Goal: Task Accomplishment & Management: Manage account settings

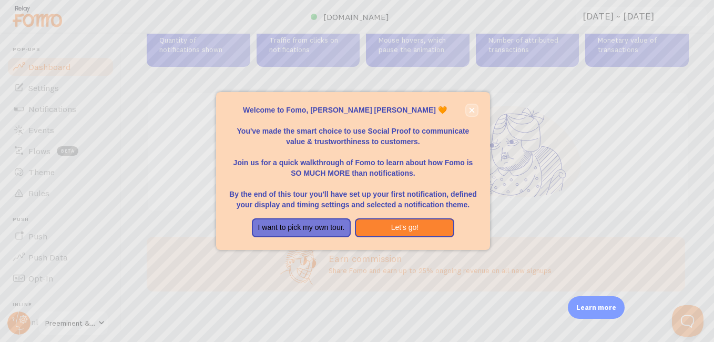
click at [471, 108] on icon "close," at bounding box center [472, 110] width 6 height 6
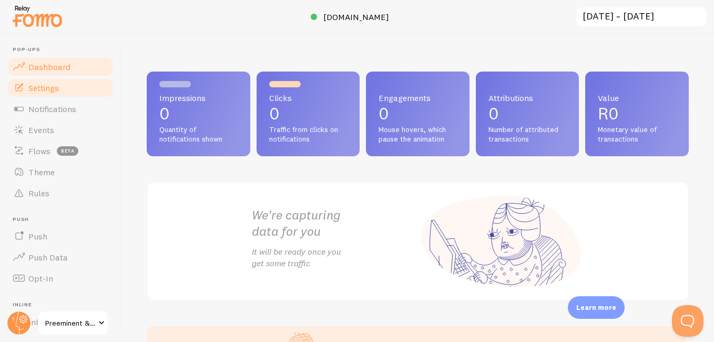
click at [54, 86] on span "Settings" at bounding box center [43, 88] width 30 height 11
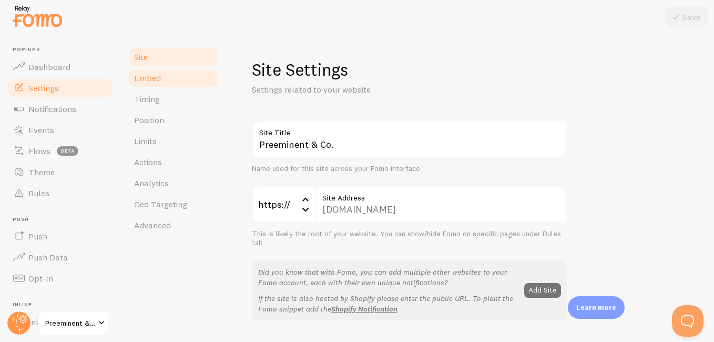
click at [184, 79] on link "Embed" at bounding box center [174, 77] width 92 height 21
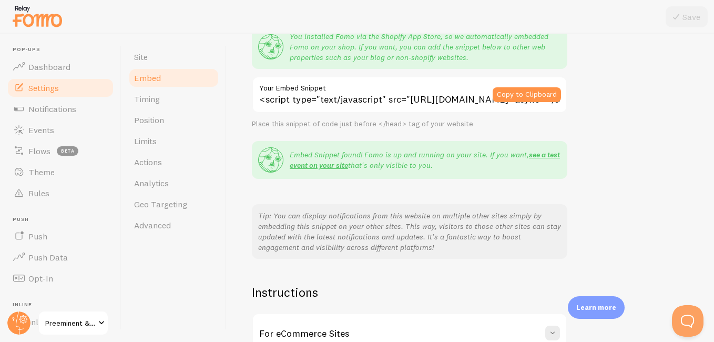
scroll to position [109, 0]
click at [326, 167] on link "see a test event on your site" at bounding box center [425, 159] width 270 height 20
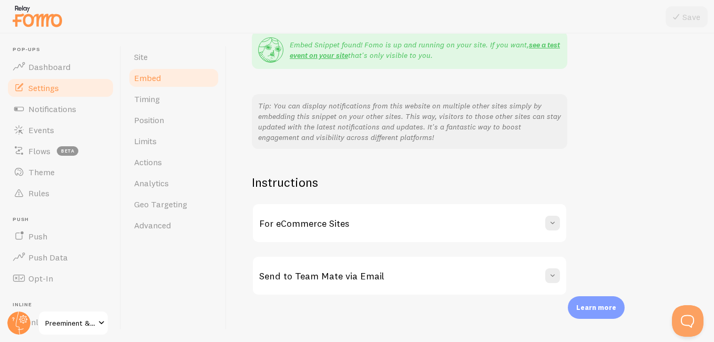
scroll to position [222, 0]
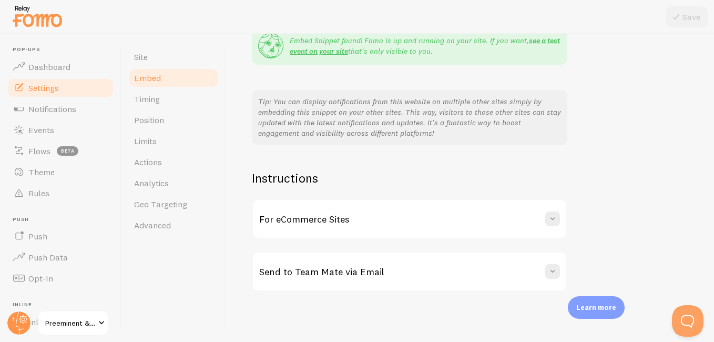
click at [448, 221] on div "For eCommerce Sites" at bounding box center [409, 219] width 313 height 38
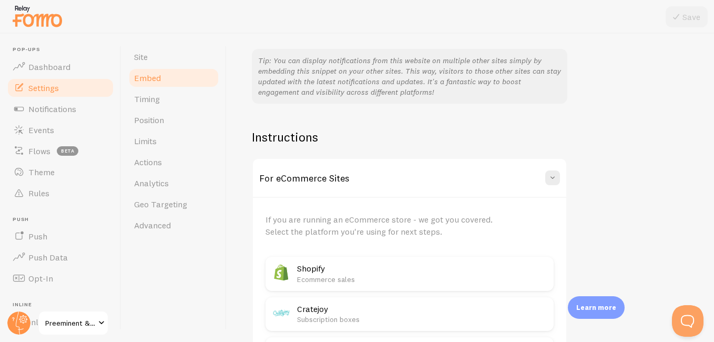
scroll to position [305, 0]
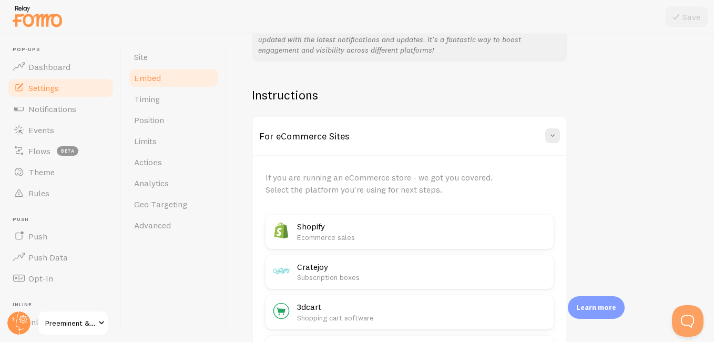
click at [497, 141] on div "For eCommerce Sites" at bounding box center [409, 136] width 313 height 38
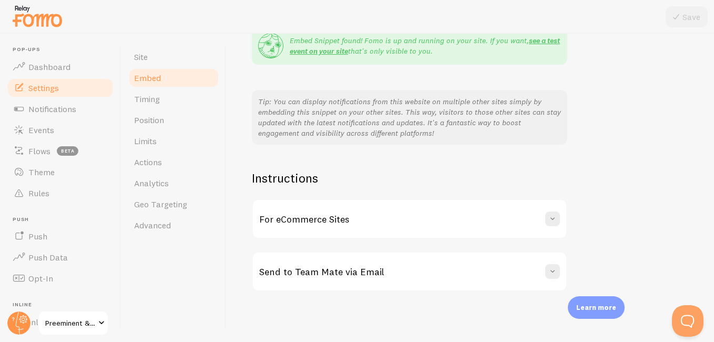
click at [457, 266] on div "Send to Team Mate via Email" at bounding box center [409, 271] width 313 height 38
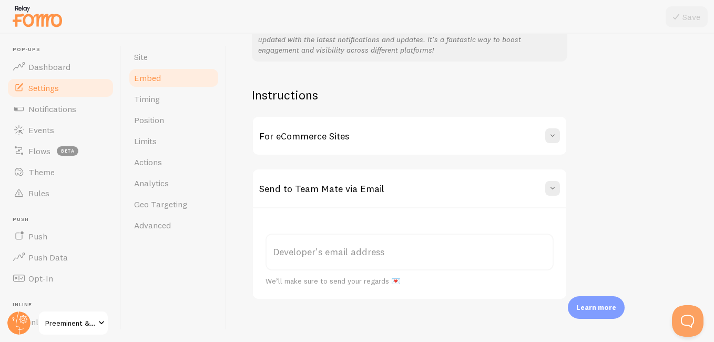
click at [481, 186] on div "Send to Team Mate via Email" at bounding box center [409, 188] width 313 height 38
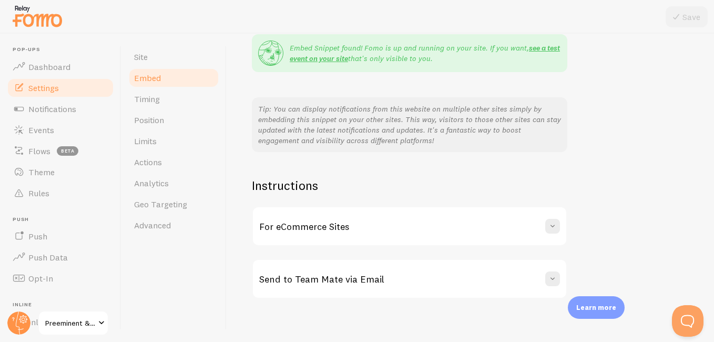
scroll to position [222, 0]
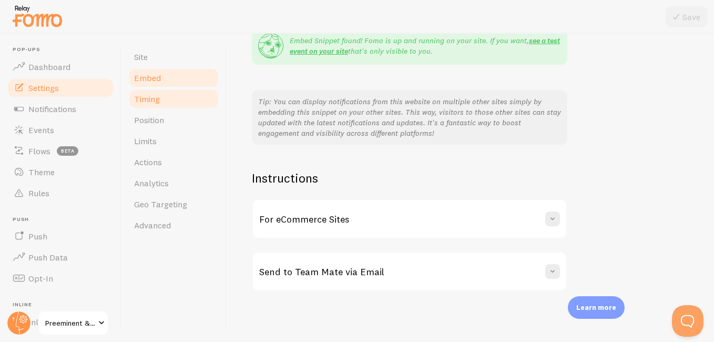
click at [171, 100] on link "Timing" at bounding box center [174, 98] width 92 height 21
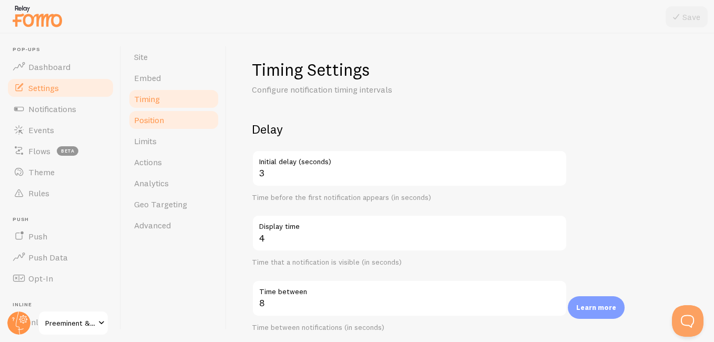
click at [169, 125] on link "Position" at bounding box center [174, 119] width 92 height 21
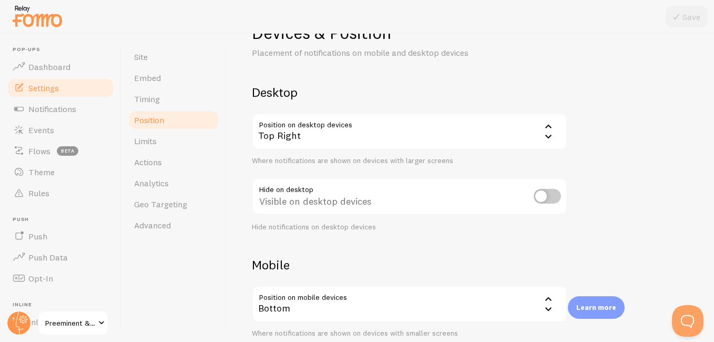
scroll to position [150, 0]
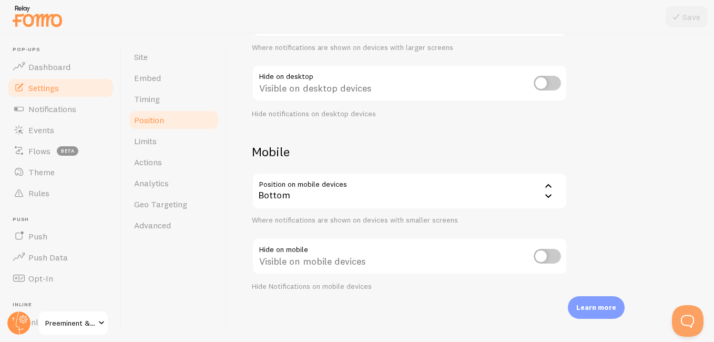
click at [534, 256] on input "checkbox" at bounding box center [546, 256] width 27 height 15
click at [550, 255] on input "checkbox" at bounding box center [546, 256] width 27 height 15
checkbox input "false"
click at [186, 142] on link "Limits" at bounding box center [174, 140] width 92 height 21
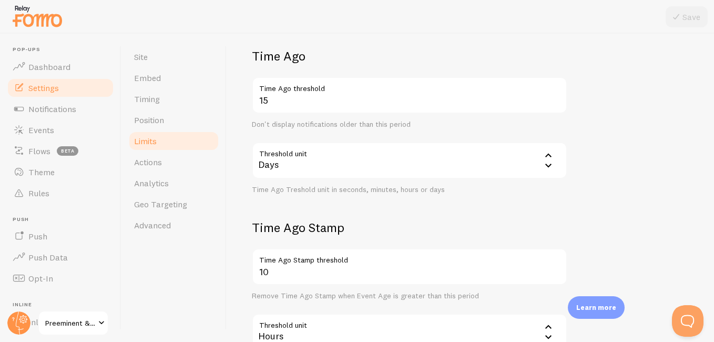
scroll to position [340, 0]
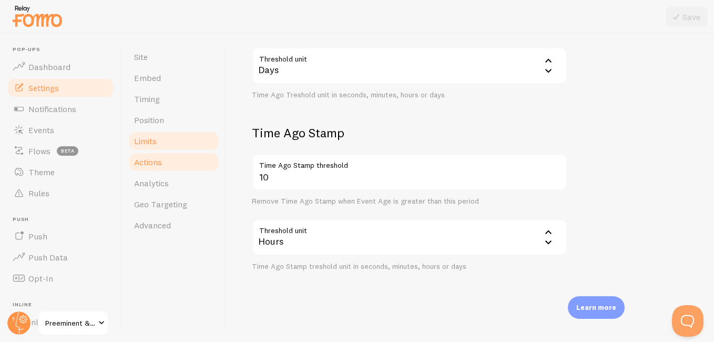
click at [160, 159] on span "Actions" at bounding box center [148, 162] width 28 height 11
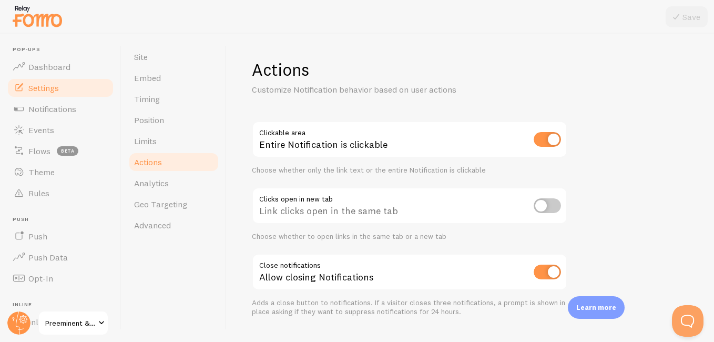
scroll to position [25, 0]
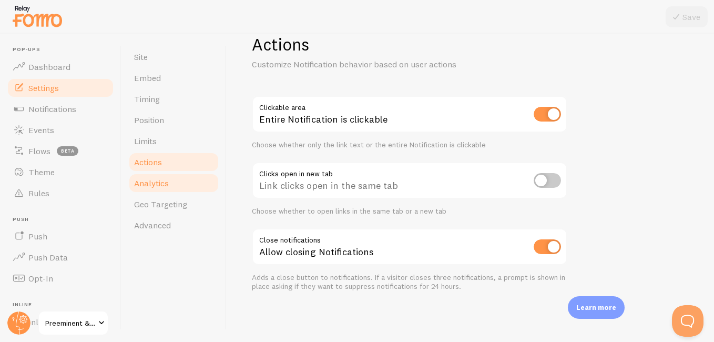
click at [187, 186] on link "Analytics" at bounding box center [174, 182] width 92 height 21
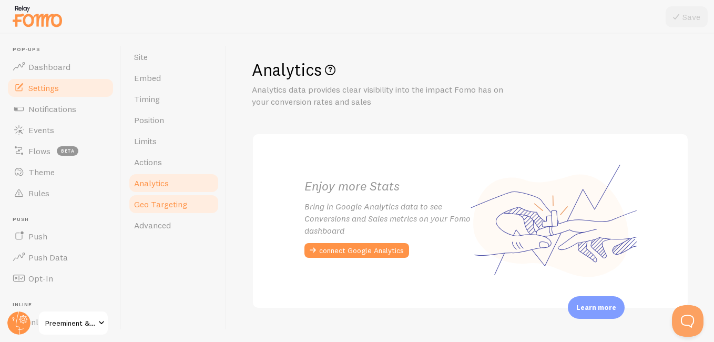
click at [170, 206] on span "Geo Targeting" at bounding box center [160, 204] width 53 height 11
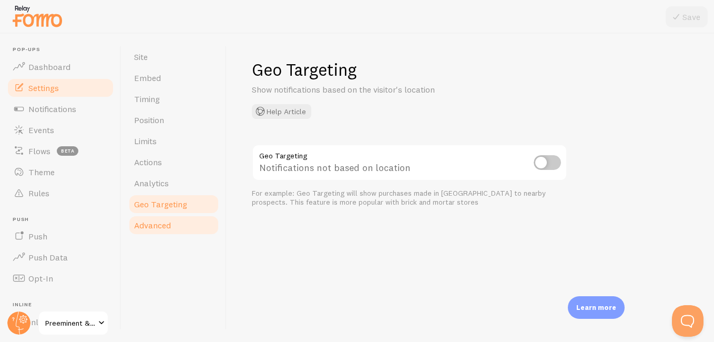
click at [174, 223] on link "Advanced" at bounding box center [174, 224] width 92 height 21
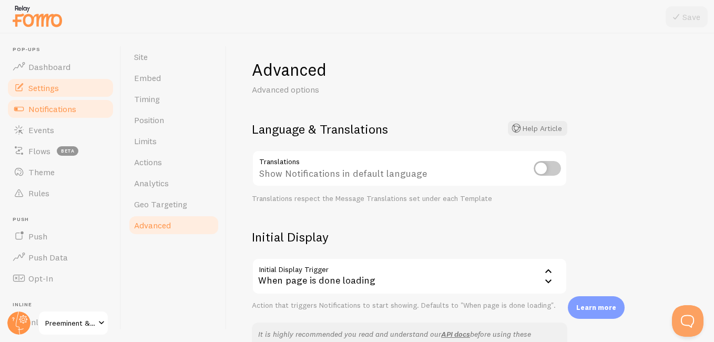
click at [48, 105] on span "Notifications" at bounding box center [52, 109] width 48 height 11
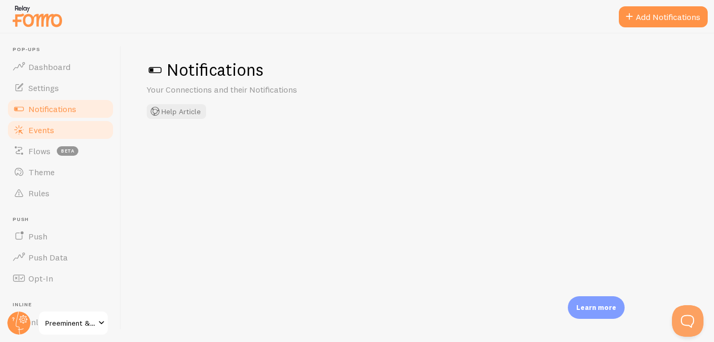
click at [47, 125] on span "Events" at bounding box center [41, 130] width 26 height 11
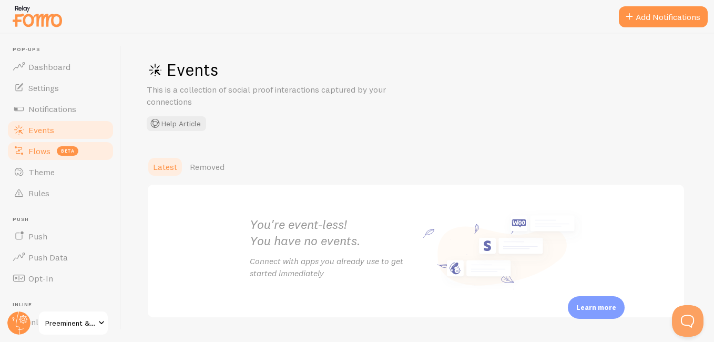
click at [48, 146] on span "Flows" at bounding box center [39, 151] width 22 height 11
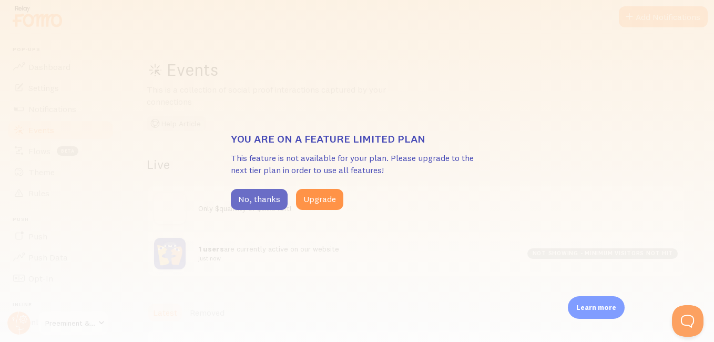
click at [254, 190] on button "No, thanks" at bounding box center [259, 199] width 57 height 21
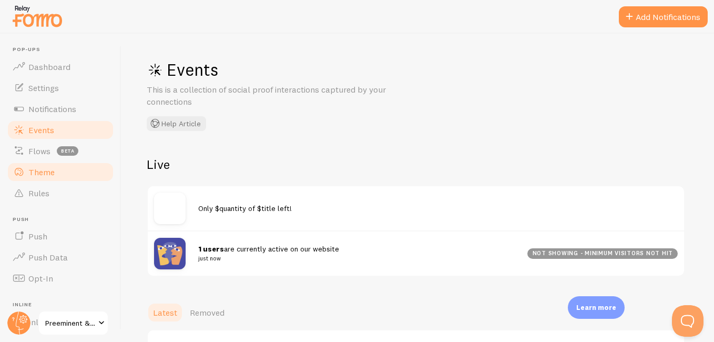
click at [74, 170] on link "Theme" at bounding box center [60, 171] width 108 height 21
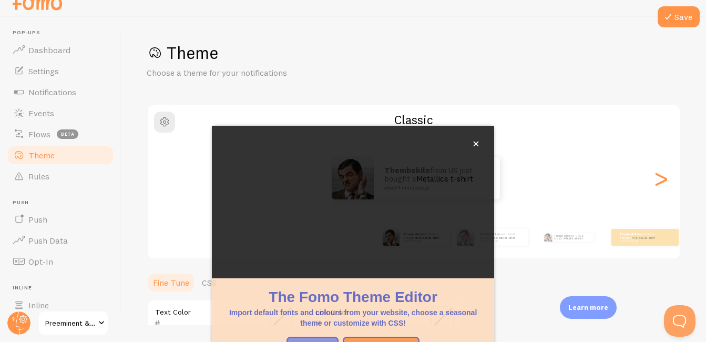
scroll to position [111, 0]
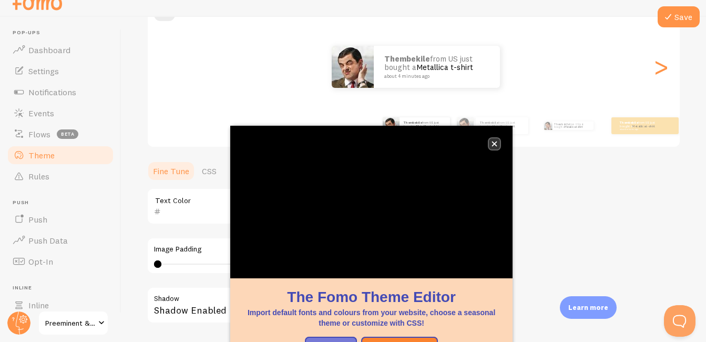
click at [496, 144] on icon "close," at bounding box center [494, 144] width 6 height 6
click at [500, 130] on small "about 4 minutes ago" at bounding box center [501, 129] width 43 height 2
click at [491, 130] on small "about 4 minutes ago" at bounding box center [501, 129] width 43 height 2
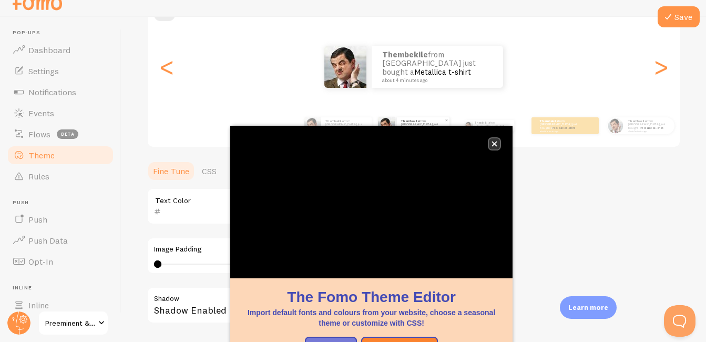
click at [495, 143] on icon "close," at bounding box center [494, 143] width 5 height 5
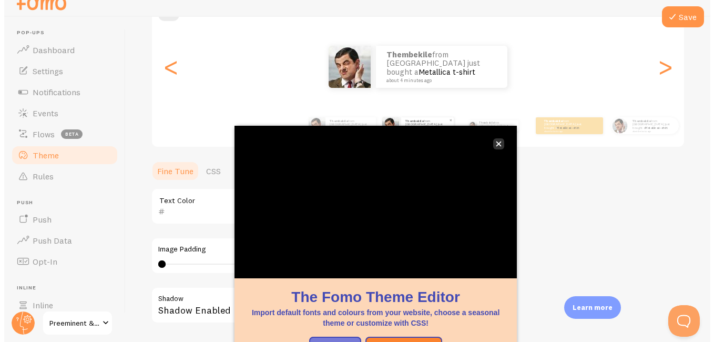
scroll to position [0, 0]
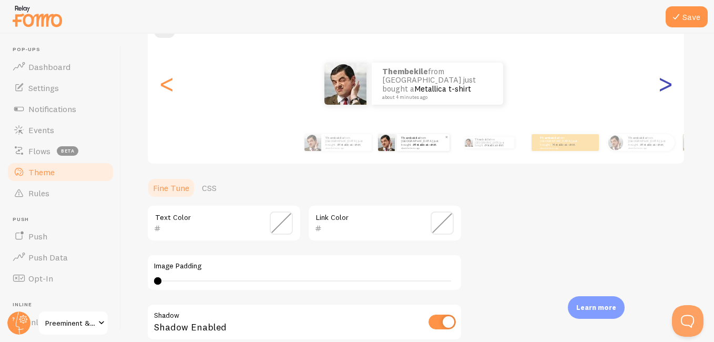
click at [659, 84] on div ">" at bounding box center [665, 84] width 13 height 76
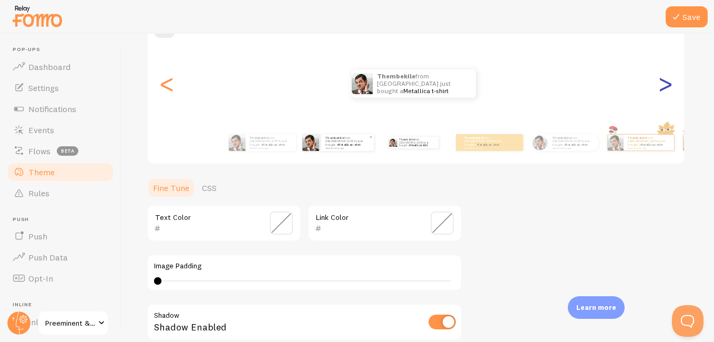
click at [659, 84] on div ">" at bounding box center [665, 84] width 13 height 76
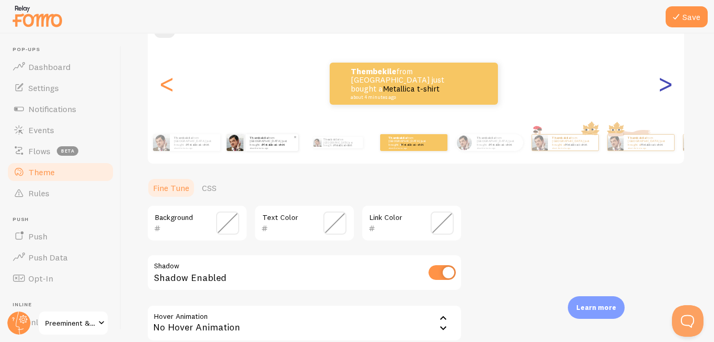
click at [659, 84] on div ">" at bounding box center [665, 84] width 13 height 76
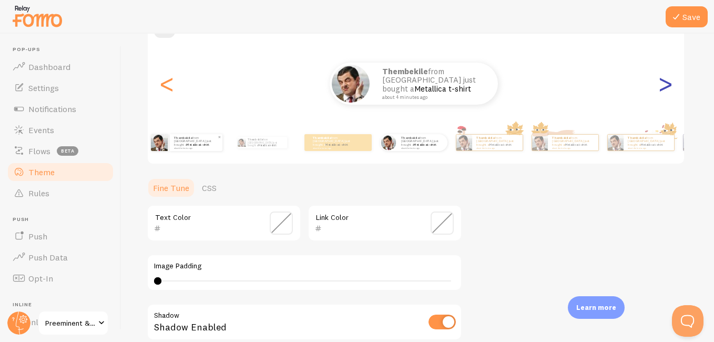
click at [659, 84] on div ">" at bounding box center [665, 84] width 13 height 76
type input "0"
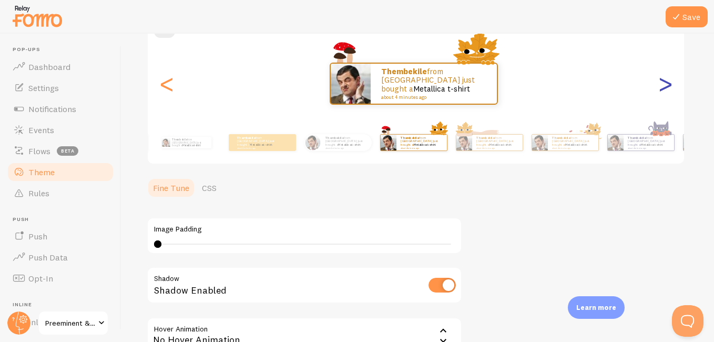
click at [659, 84] on div ">" at bounding box center [665, 84] width 13 height 76
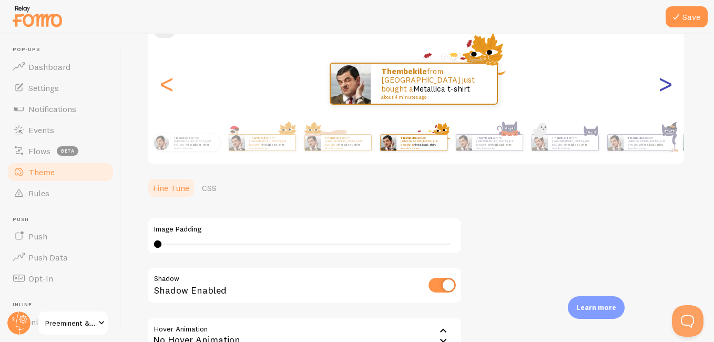
click at [659, 84] on div ">" at bounding box center [665, 84] width 13 height 76
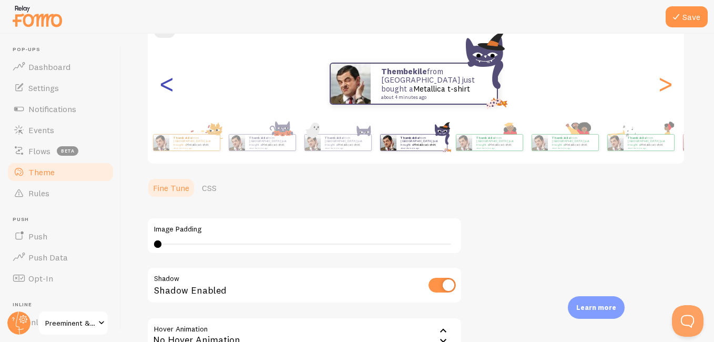
click at [164, 85] on div "<" at bounding box center [166, 84] width 13 height 76
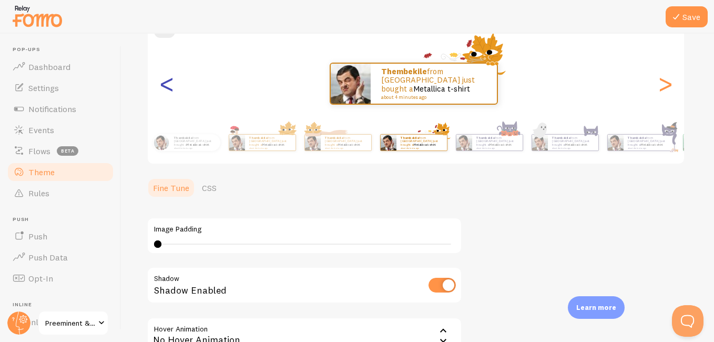
click at [164, 85] on div "<" at bounding box center [166, 84] width 13 height 76
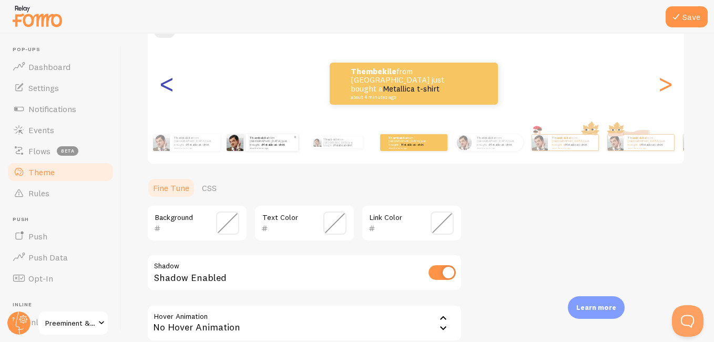
click at [164, 85] on div "<" at bounding box center [166, 84] width 13 height 76
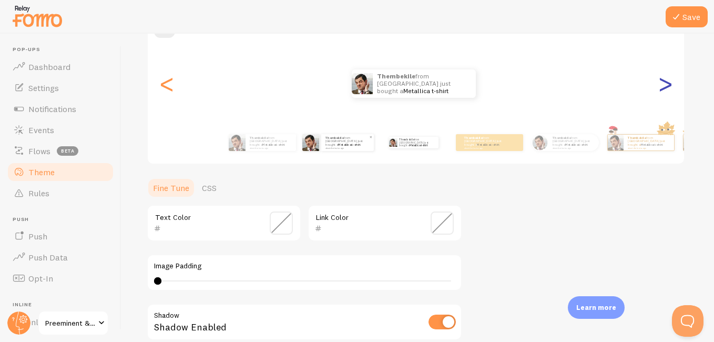
click at [665, 80] on div ">" at bounding box center [665, 84] width 13 height 76
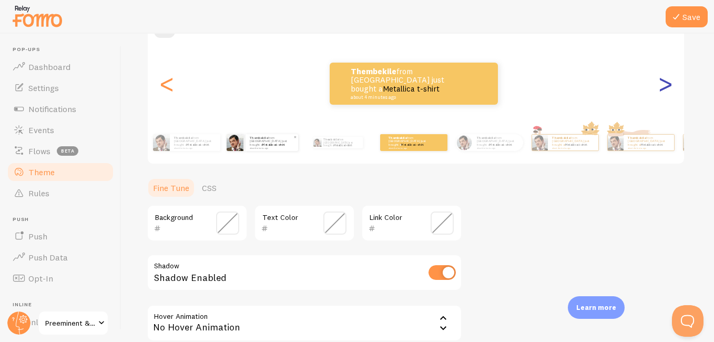
click at [665, 80] on div ">" at bounding box center [665, 84] width 13 height 76
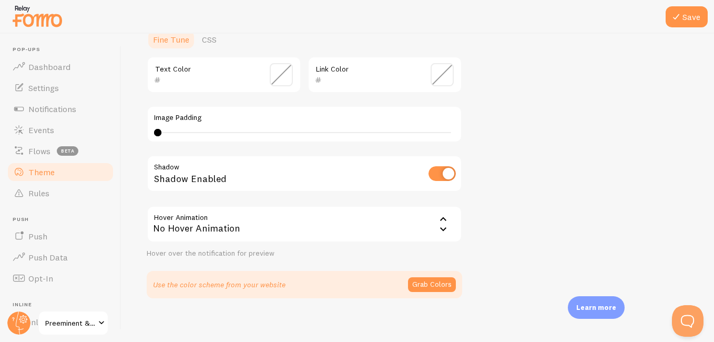
scroll to position [266, 0]
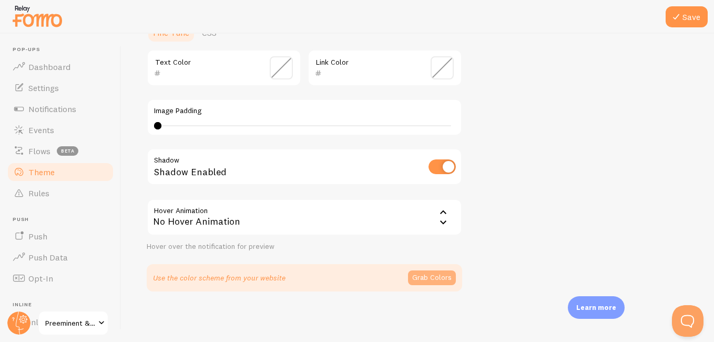
click at [430, 272] on button "Grab Colors" at bounding box center [432, 277] width 48 height 15
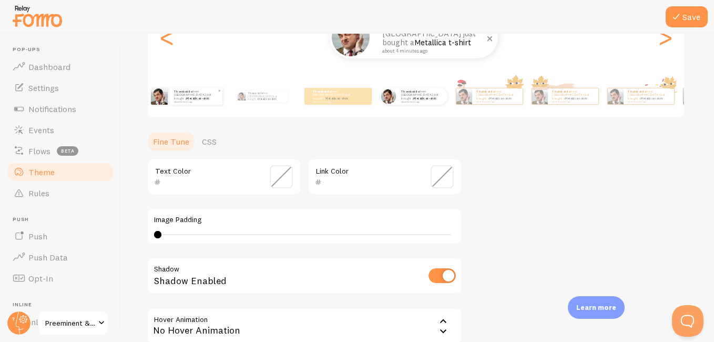
scroll to position [46, 0]
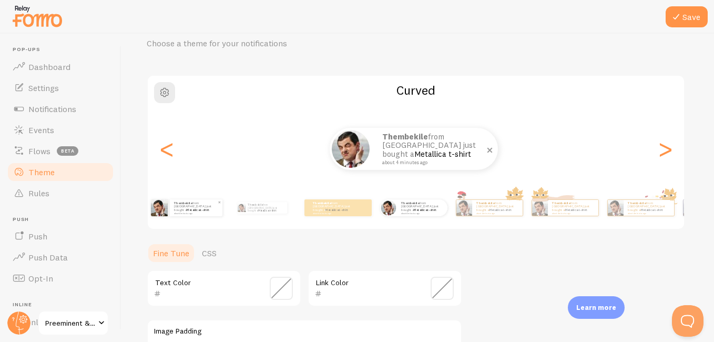
click at [409, 139] on strong "Thembekile" at bounding box center [405, 136] width 46 height 10
click at [414, 151] on link "Metallica t-shirt" at bounding box center [442, 154] width 57 height 10
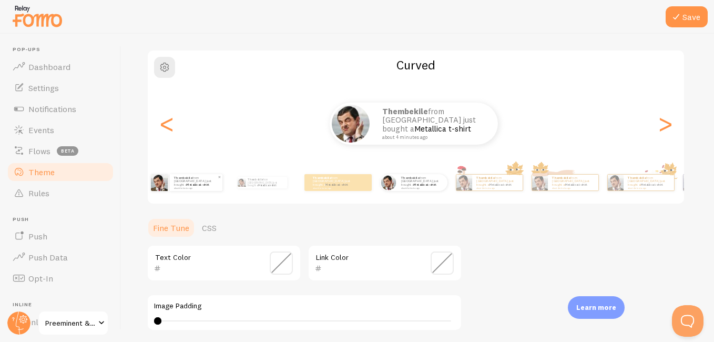
scroll to position [45, 0]
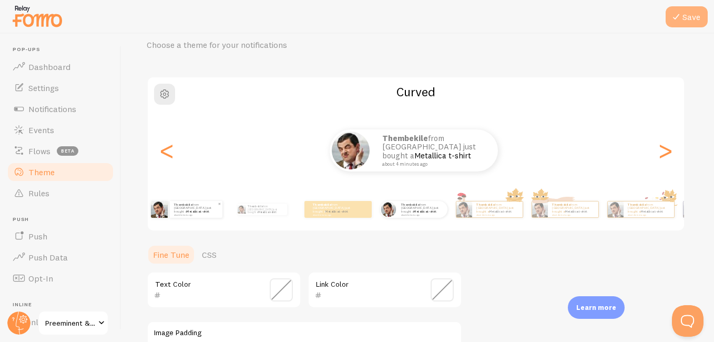
click at [676, 21] on icon at bounding box center [676, 17] width 13 height 13
click at [693, 17] on button "Save" at bounding box center [686, 16] width 42 height 21
click at [66, 187] on link "Rules" at bounding box center [60, 192] width 108 height 21
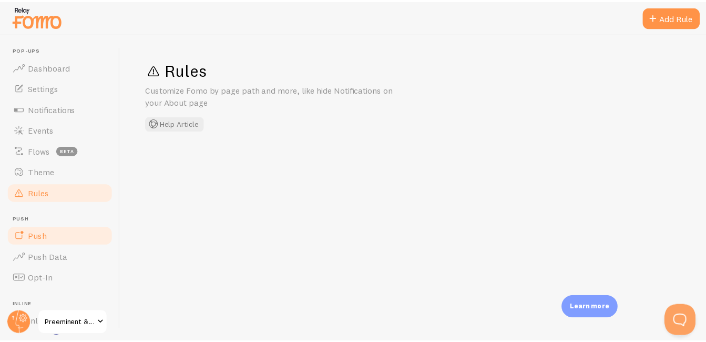
scroll to position [53, 0]
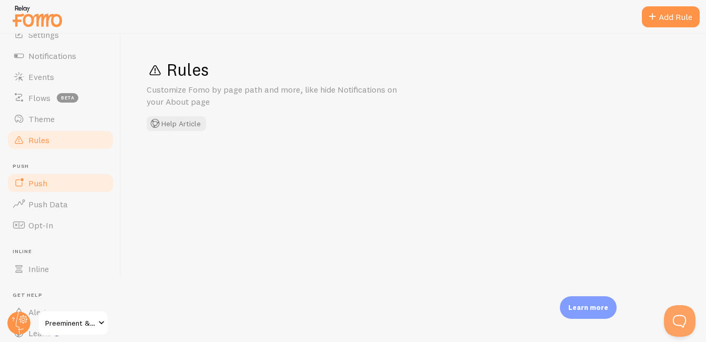
click at [50, 187] on link "Push" at bounding box center [60, 182] width 108 height 21
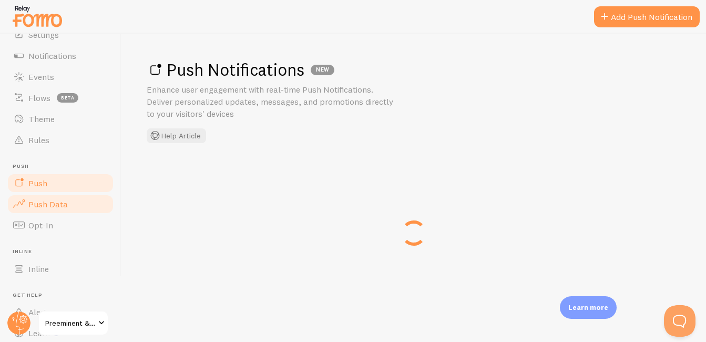
click at [69, 208] on link "Push Data" at bounding box center [60, 203] width 108 height 21
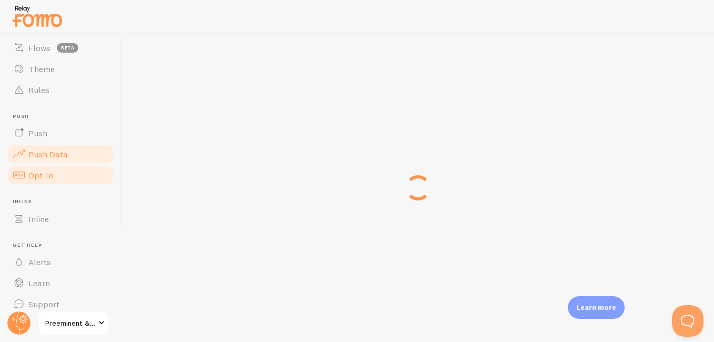
scroll to position [114, 0]
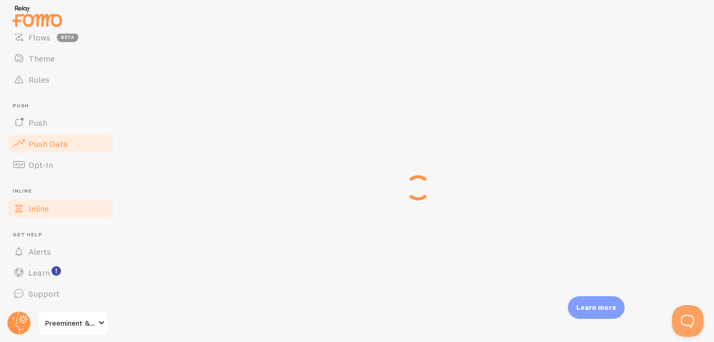
click at [68, 203] on link "Inline" at bounding box center [60, 208] width 108 height 21
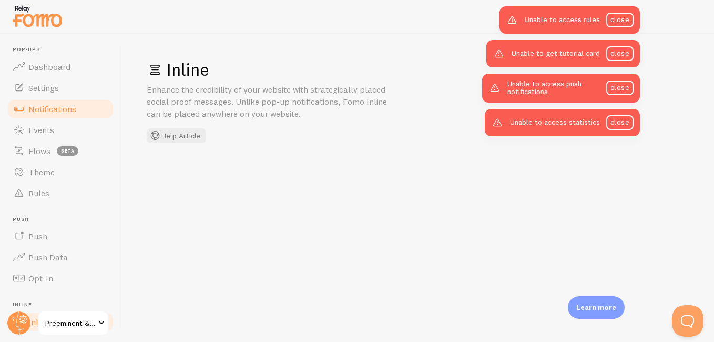
click at [73, 115] on link "Notifications" at bounding box center [60, 108] width 108 height 21
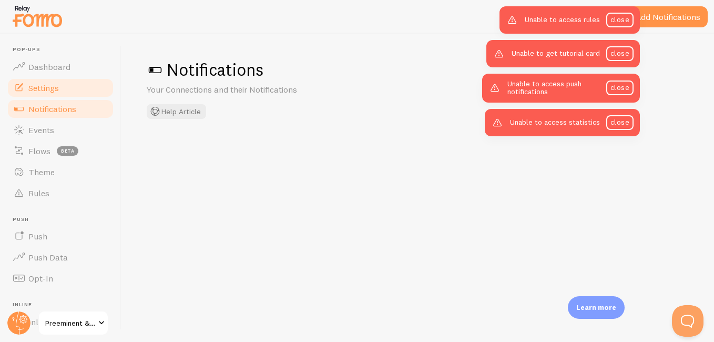
click at [74, 87] on link "Settings" at bounding box center [60, 87] width 108 height 21
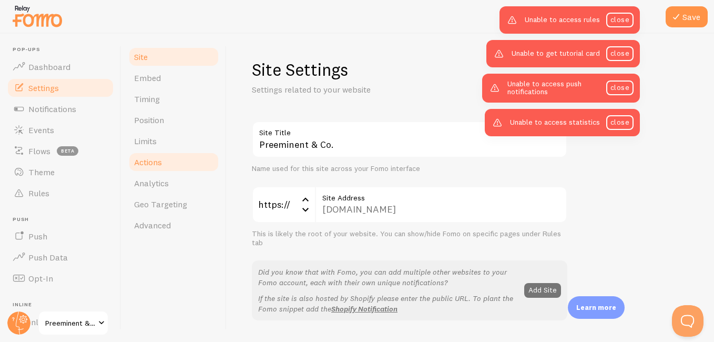
click at [172, 160] on link "Actions" at bounding box center [174, 161] width 92 height 21
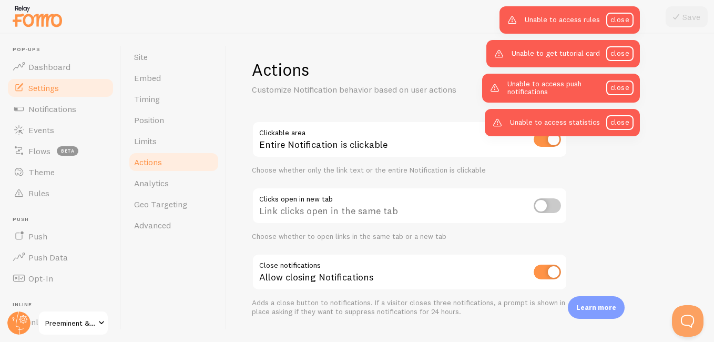
scroll to position [25, 0]
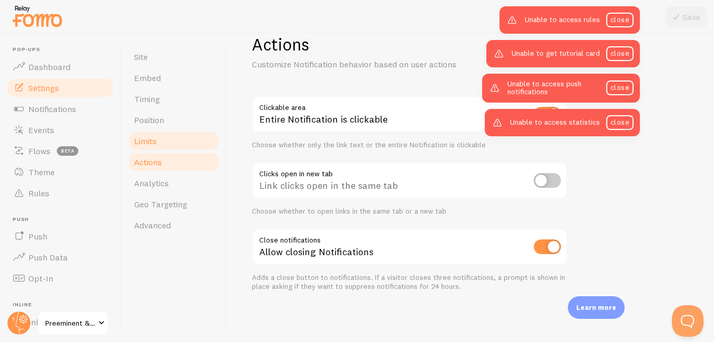
click at [172, 138] on link "Limits" at bounding box center [174, 140] width 92 height 21
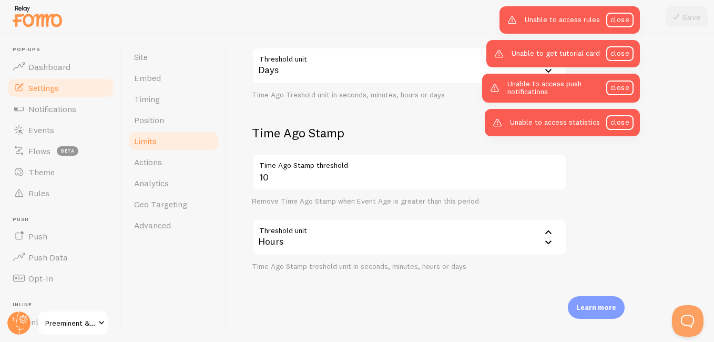
scroll to position [321, 0]
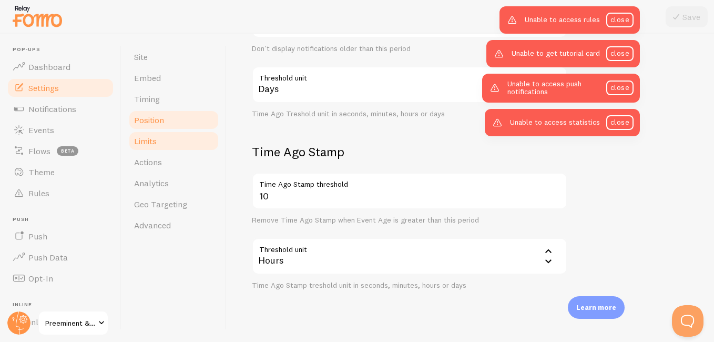
click at [173, 114] on link "Position" at bounding box center [174, 119] width 92 height 21
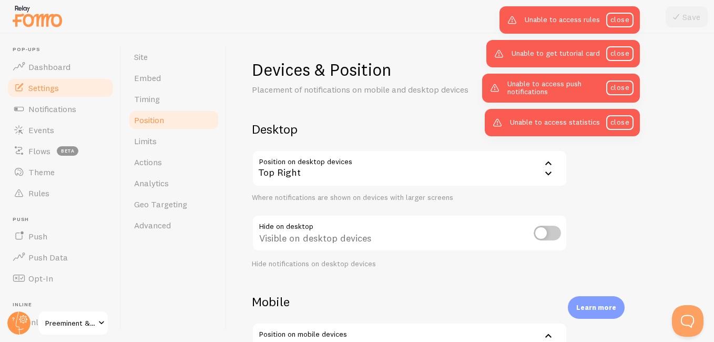
scroll to position [121, 0]
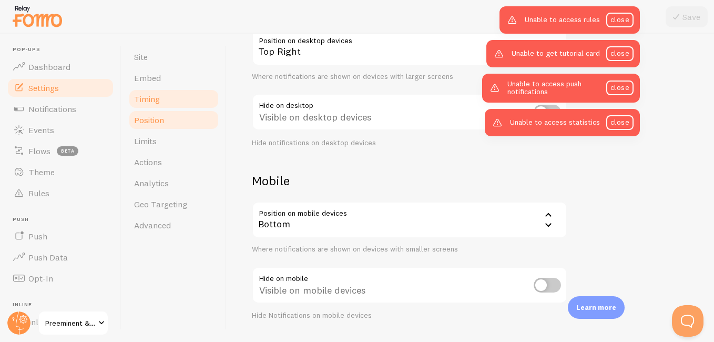
click at [180, 100] on link "Timing" at bounding box center [174, 98] width 92 height 21
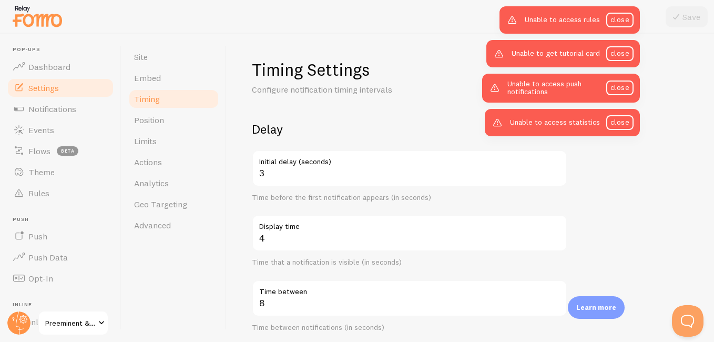
click at [333, 166] on label "Initial delay (seconds)" at bounding box center [409, 159] width 315 height 18
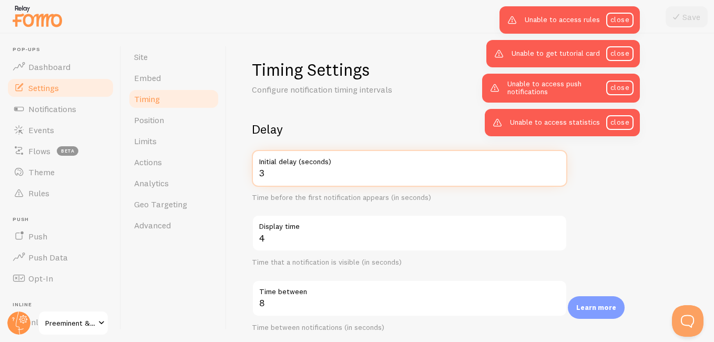
click at [333, 166] on input "3" at bounding box center [409, 168] width 315 height 37
click at [557, 169] on input "4" at bounding box center [409, 168] width 315 height 37
click at [557, 175] on input "3" at bounding box center [409, 168] width 315 height 37
click at [557, 175] on input "2" at bounding box center [409, 168] width 315 height 37
type input "1"
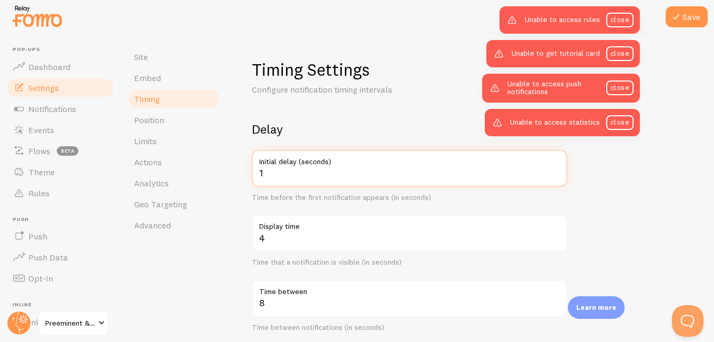
click at [557, 175] on input "1" at bounding box center [409, 168] width 315 height 37
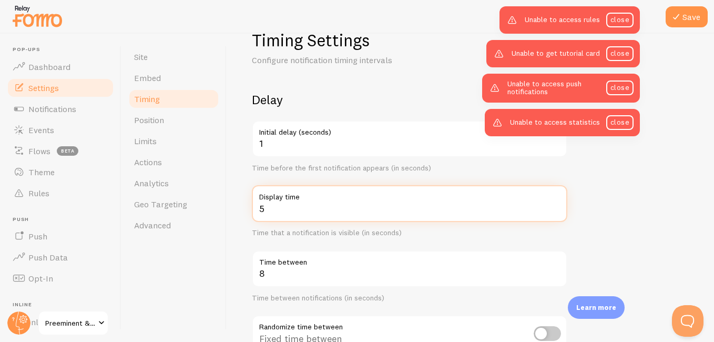
click at [557, 204] on input "5" at bounding box center [409, 203] width 315 height 37
click at [557, 204] on input "6" at bounding box center [409, 203] width 315 height 37
click at [556, 207] on input "7" at bounding box center [409, 203] width 315 height 37
click at [556, 207] on input "9" at bounding box center [409, 203] width 315 height 37
click at [556, 207] on input "10" at bounding box center [409, 203] width 315 height 37
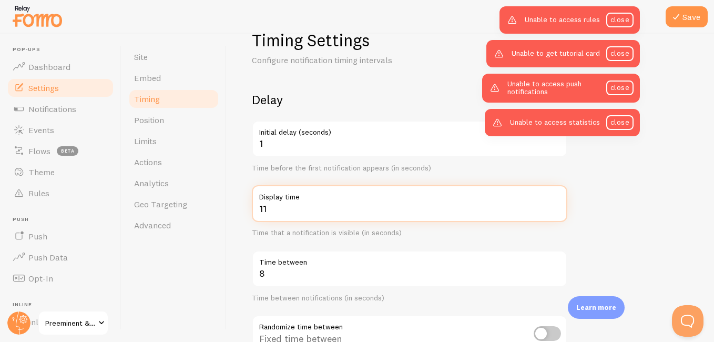
click at [556, 207] on input "11" at bounding box center [409, 203] width 315 height 37
click at [556, 207] on input "12" at bounding box center [409, 203] width 315 height 37
click at [556, 207] on input "13" at bounding box center [409, 203] width 315 height 37
click at [556, 207] on input "14" at bounding box center [409, 203] width 315 height 37
type input "15"
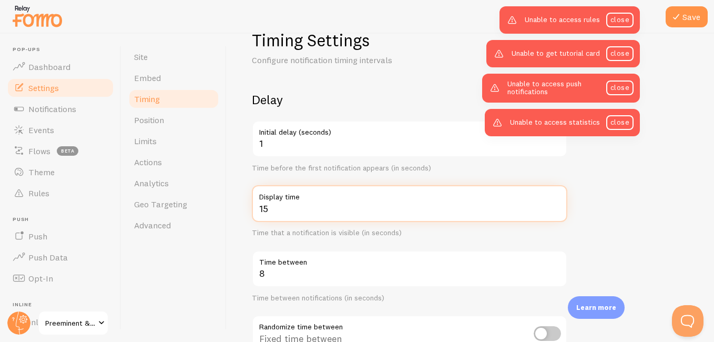
click at [556, 207] on input "15" at bounding box center [409, 203] width 315 height 37
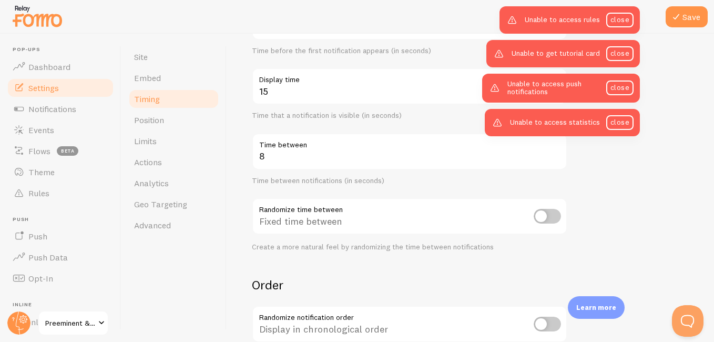
scroll to position [0, 0]
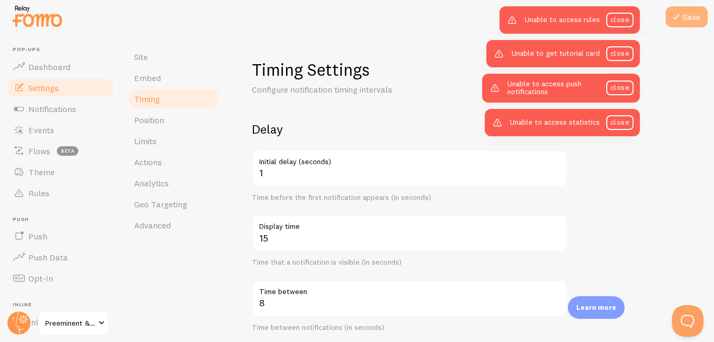
click at [690, 16] on button "Save" at bounding box center [686, 16] width 42 height 21
click at [616, 22] on link "close" at bounding box center [619, 20] width 27 height 15
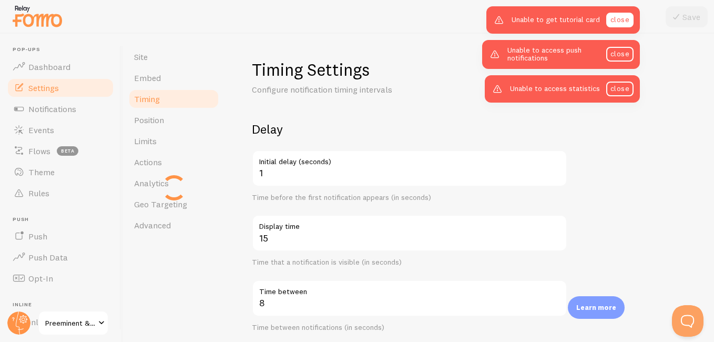
click at [618, 24] on link "close" at bounding box center [619, 20] width 27 height 15
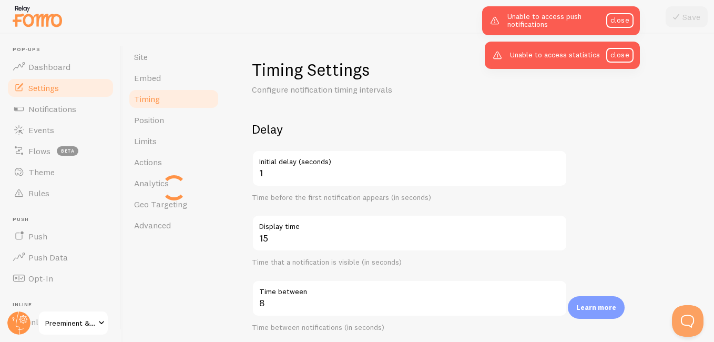
click at [618, 24] on link "close" at bounding box center [619, 20] width 27 height 15
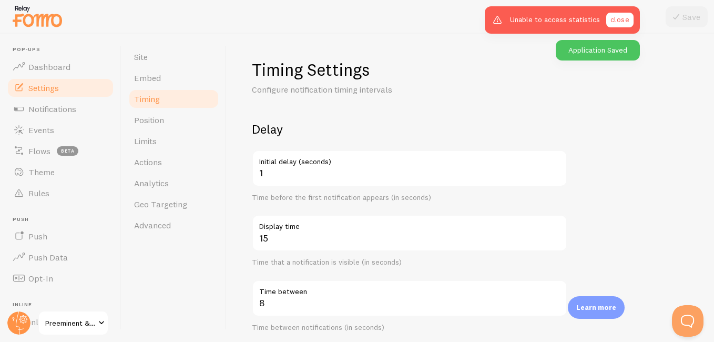
click at [619, 19] on link "close" at bounding box center [619, 20] width 27 height 15
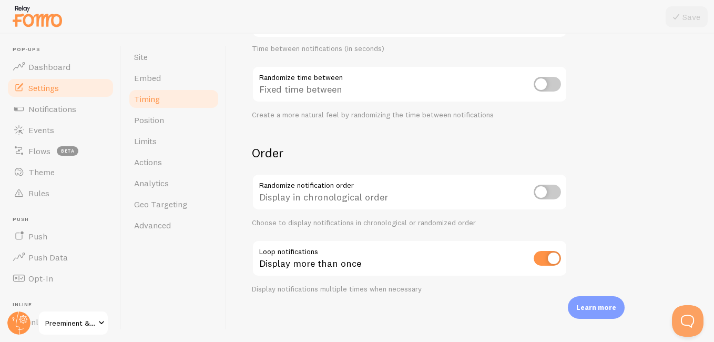
scroll to position [281, 0]
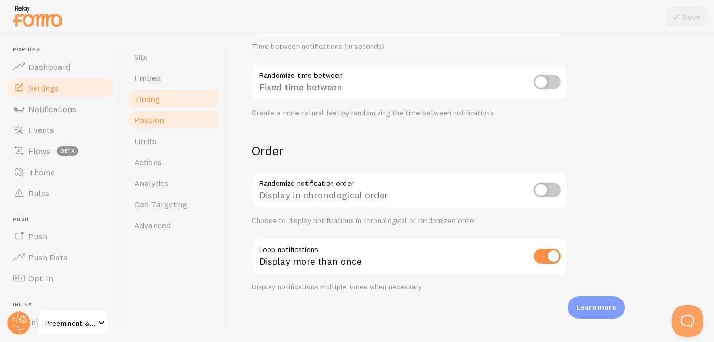
click at [173, 117] on link "Position" at bounding box center [174, 119] width 92 height 21
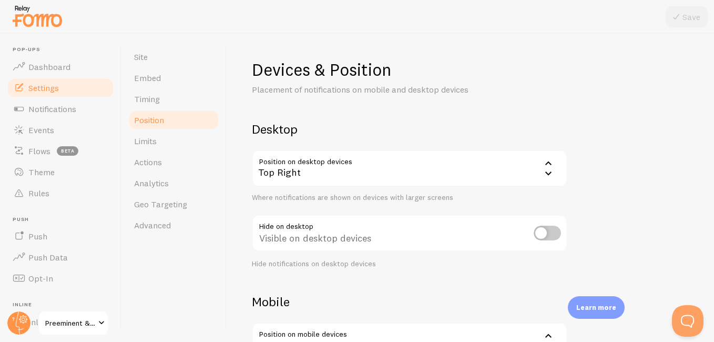
click at [499, 169] on div "Top Right" at bounding box center [409, 168] width 315 height 37
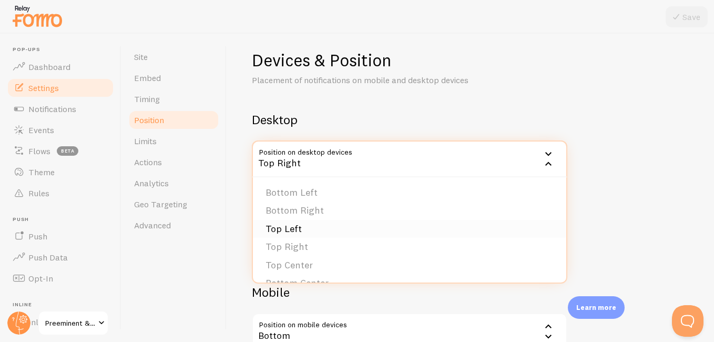
scroll to position [19, 0]
click at [344, 259] on li "Bottom Center" at bounding box center [409, 264] width 313 height 18
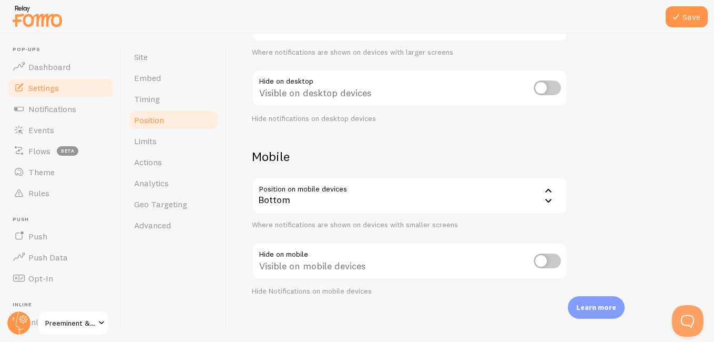
scroll to position [150, 0]
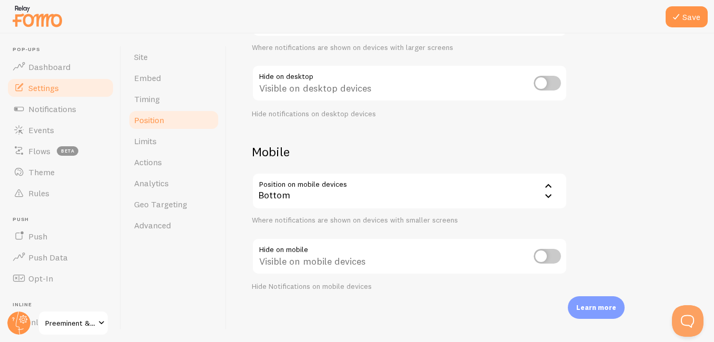
click at [530, 195] on div "Bottom" at bounding box center [409, 190] width 315 height 37
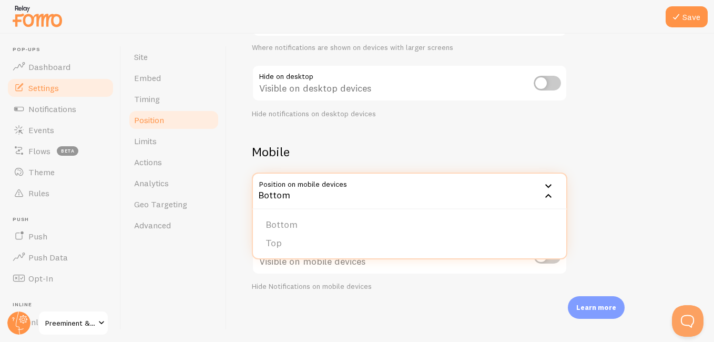
click at [641, 139] on div "Devices & Position Placement of notifications on mobile and desktop devices Des…" at bounding box center [470, 100] width 437 height 382
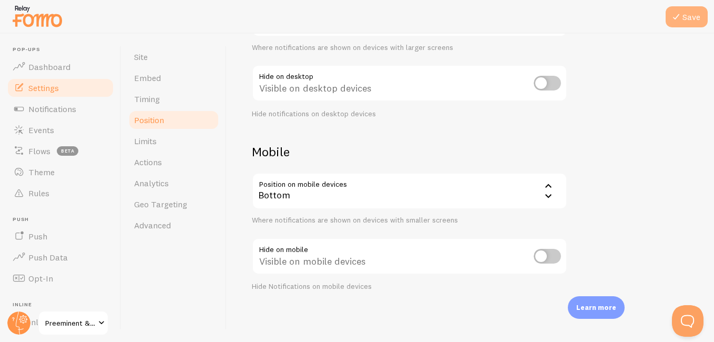
click at [690, 23] on button "Save" at bounding box center [686, 16] width 42 height 21
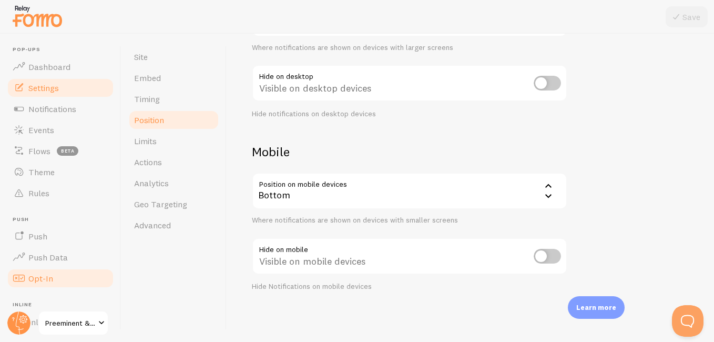
click at [52, 273] on span "Opt-In" at bounding box center [40, 278] width 25 height 11
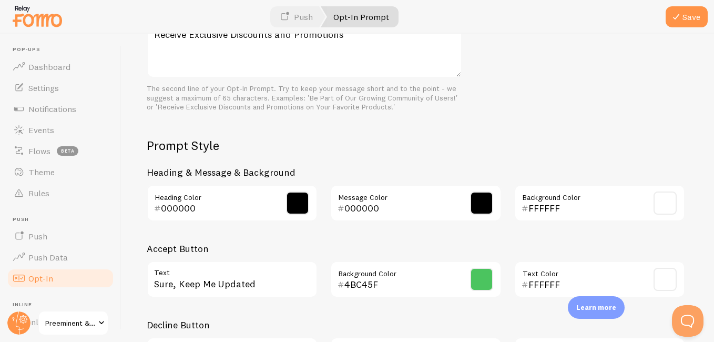
scroll to position [439, 0]
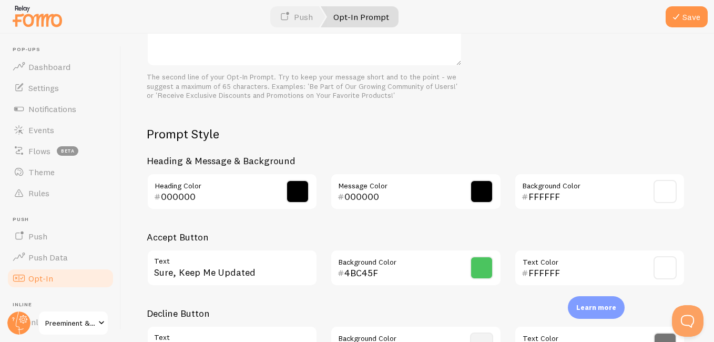
click at [434, 283] on div "4BC45F Background Color" at bounding box center [415, 267] width 171 height 37
click at [472, 273] on span at bounding box center [481, 267] width 23 height 23
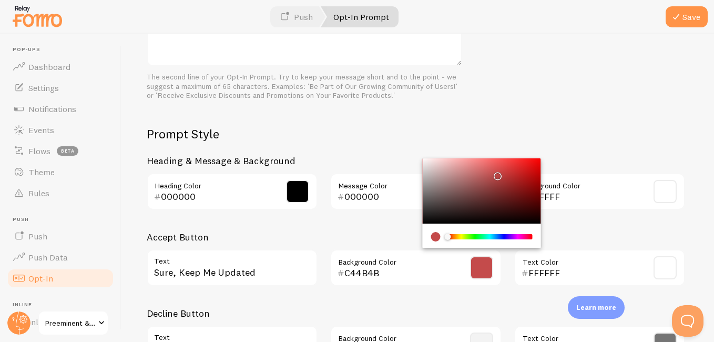
drag, startPoint x: 478, startPoint y: 238, endPoint x: 423, endPoint y: 171, distance: 86.3
click at [423, 171] on div "Chrome color picker" at bounding box center [481, 202] width 118 height 89
type input "FFFFFF"
click at [387, 96] on div "The second line of your Opt-In Prompt. Try to keep your message short and to th…" at bounding box center [304, 87] width 315 height 28
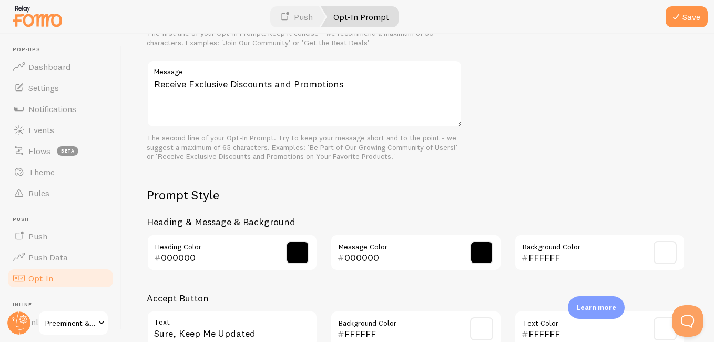
scroll to position [384, 0]
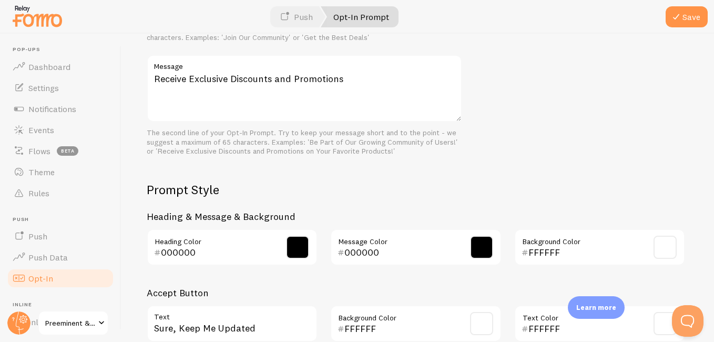
click at [480, 239] on span at bounding box center [481, 246] width 23 height 23
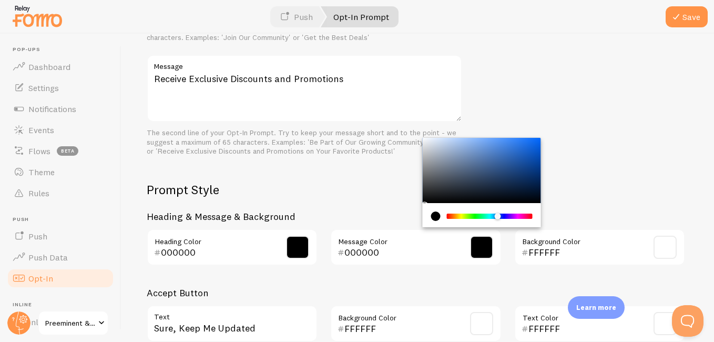
drag, startPoint x: 445, startPoint y: 216, endPoint x: 496, endPoint y: 226, distance: 51.9
click at [496, 226] on div "Chrome color picker" at bounding box center [481, 215] width 118 height 24
click at [520, 151] on div "Chrome color picker" at bounding box center [481, 170] width 118 height 65
type input "1D57CA"
click at [522, 151] on div "Chrome color picker" at bounding box center [525, 154] width 6 height 6
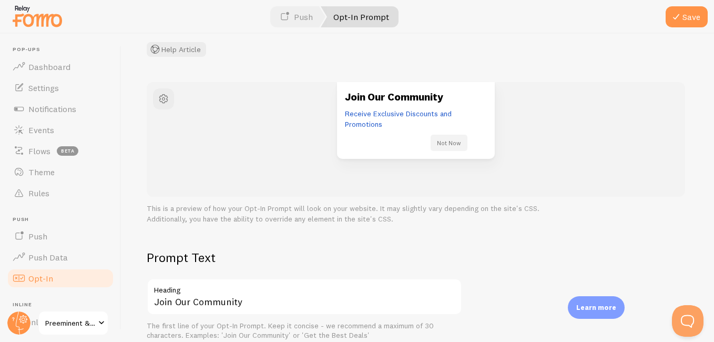
scroll to position [0, 0]
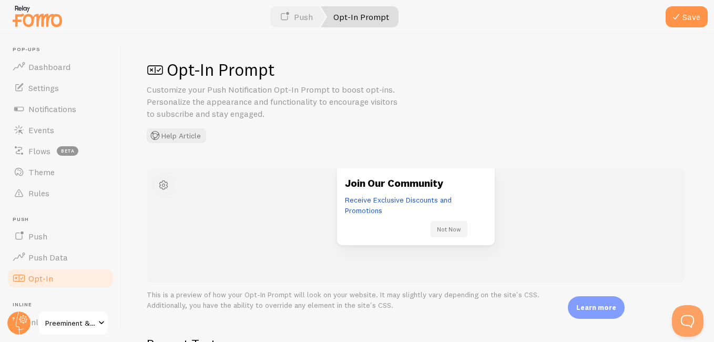
click at [166, 186] on span "button" at bounding box center [163, 185] width 13 height 13
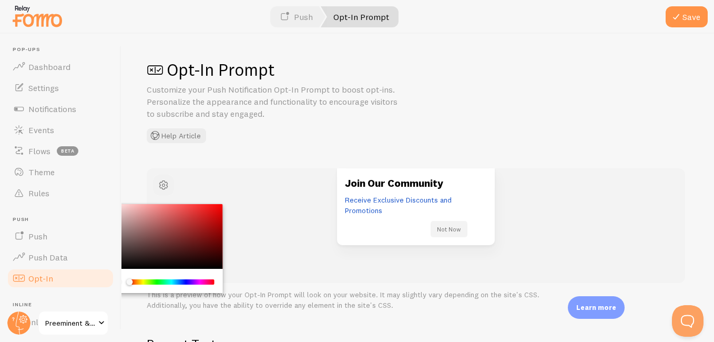
click at [166, 186] on span "button" at bounding box center [163, 185] width 13 height 13
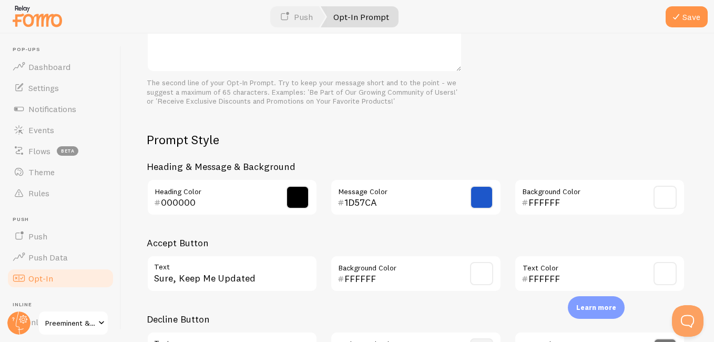
scroll to position [436, 0]
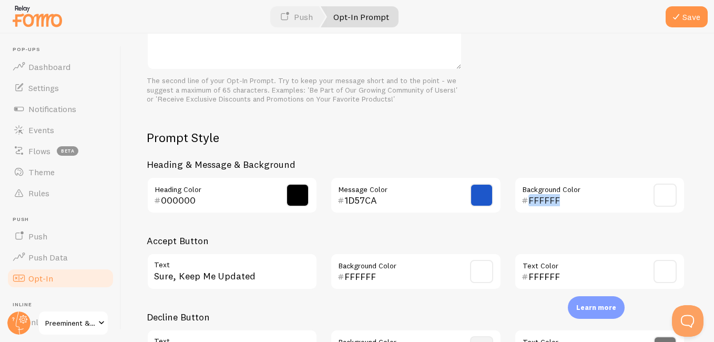
drag, startPoint x: 575, startPoint y: 193, endPoint x: 667, endPoint y: 189, distance: 92.0
click at [667, 189] on div "FFFFFF Background Color" at bounding box center [599, 195] width 171 height 37
click at [667, 189] on span at bounding box center [664, 194] width 23 height 23
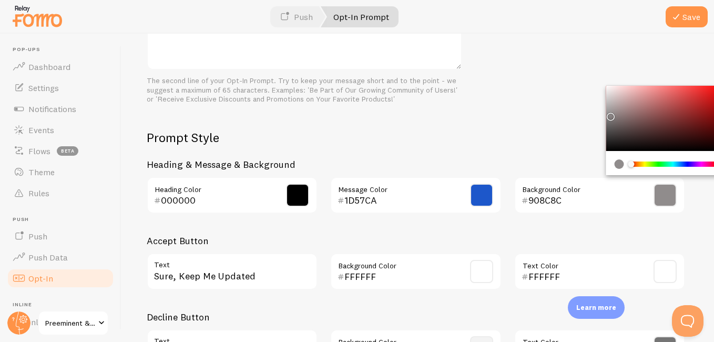
type input "8A8787"
drag, startPoint x: 605, startPoint y: 89, endPoint x: 604, endPoint y: 116, distance: 26.3
click at [608, 116] on div "Chrome color picker" at bounding box center [611, 118] width 6 height 6
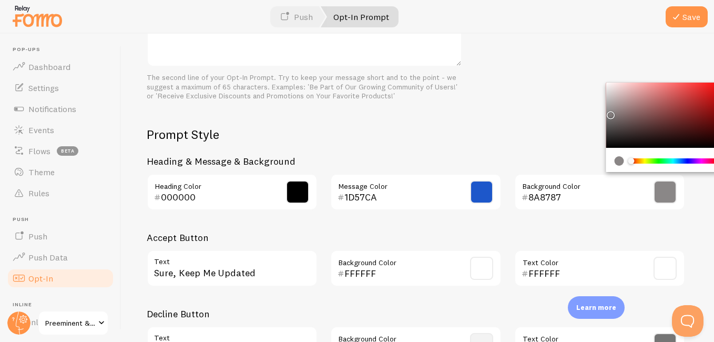
scroll to position [452, 0]
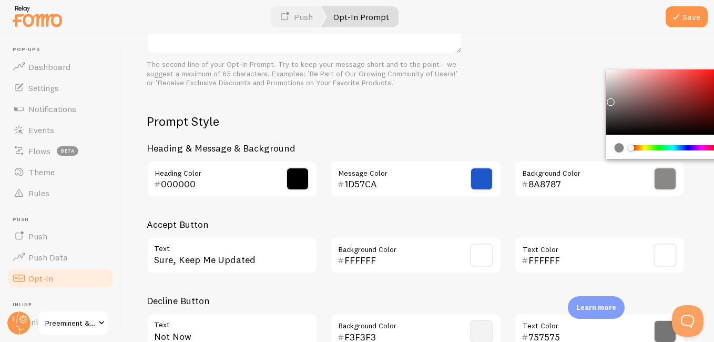
click at [477, 178] on span at bounding box center [481, 178] width 23 height 23
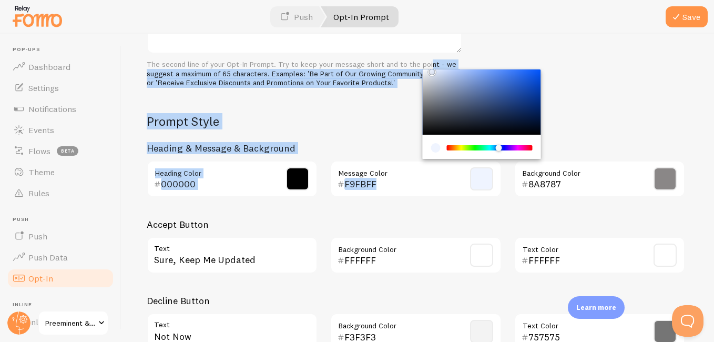
type input "FFFFFF"
drag, startPoint x: 525, startPoint y: 88, endPoint x: 414, endPoint y: 66, distance: 113.2
click at [414, 66] on div "Prompt Text Join Our Community Heading The first line of your Opt-In Prompt. Ke…" at bounding box center [418, 120] width 542 height 475
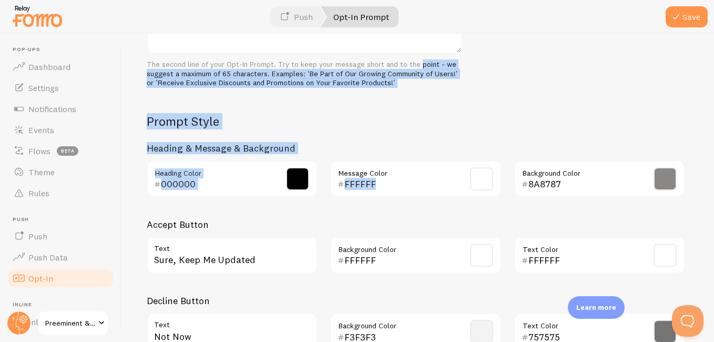
click at [392, 105] on div "Prompt Text Join Our Community Heading The first line of your Opt-In Prompt. Ke…" at bounding box center [418, 120] width 542 height 475
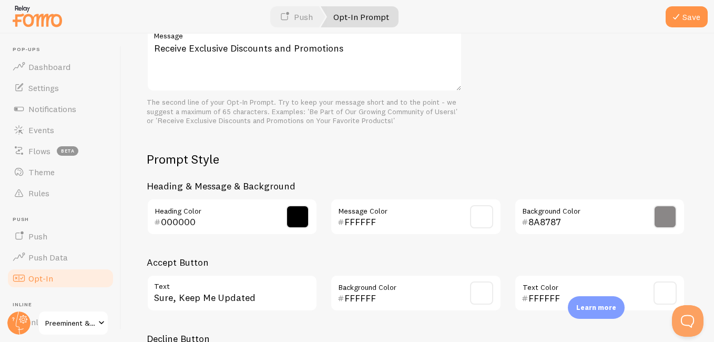
scroll to position [425, 0]
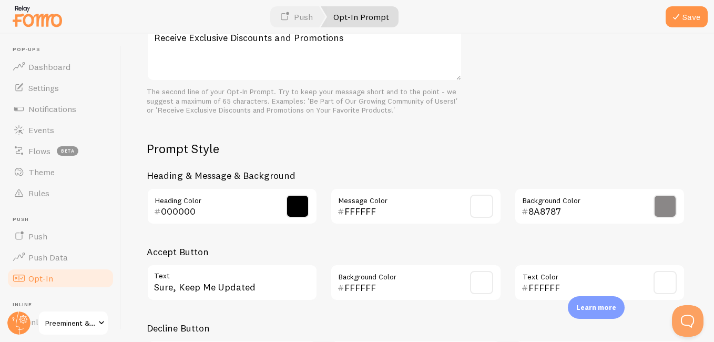
click at [259, 199] on div "000000 Heading Color" at bounding box center [232, 206] width 171 height 37
click at [287, 204] on span at bounding box center [297, 205] width 23 height 23
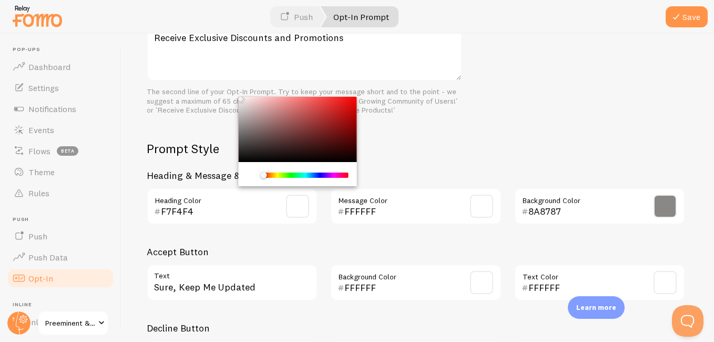
type input "FFFFFF"
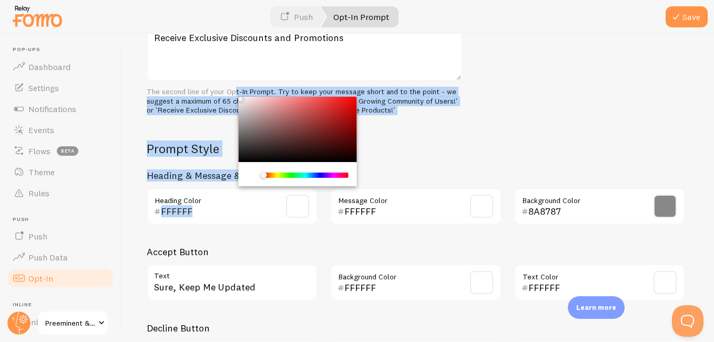
drag, startPoint x: 238, startPoint y: 160, endPoint x: 233, endPoint y: 89, distance: 71.1
click at [233, 89] on div "Prompt Text Join Our Community Heading The first line of your Opt-In Prompt. Ke…" at bounding box center [418, 148] width 542 height 475
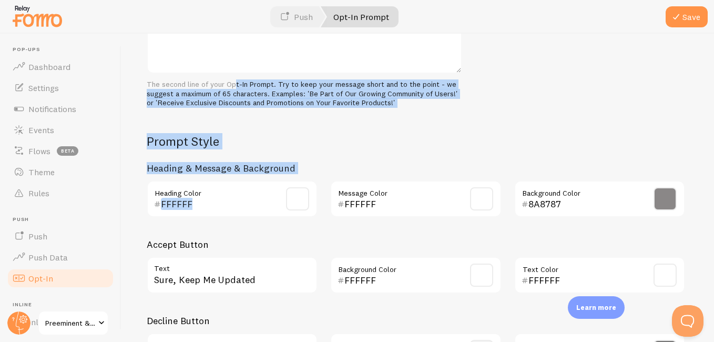
scroll to position [499, 0]
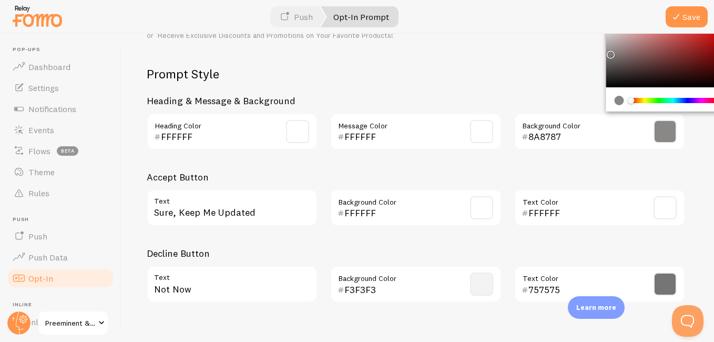
click at [615, 132] on input "8A8787" at bounding box center [584, 136] width 112 height 13
type input "777373"
click at [609, 57] on div "Chrome color picker" at bounding box center [612, 59] width 6 height 6
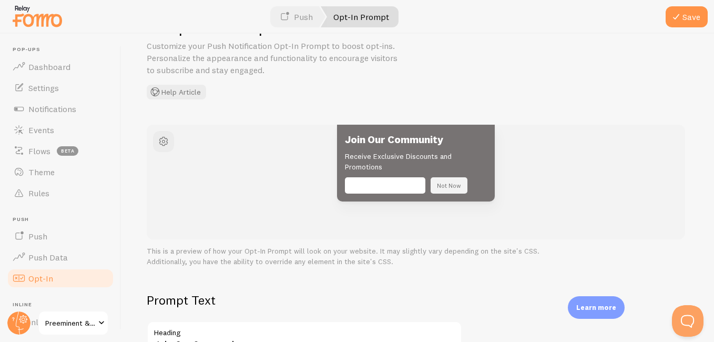
scroll to position [0, 0]
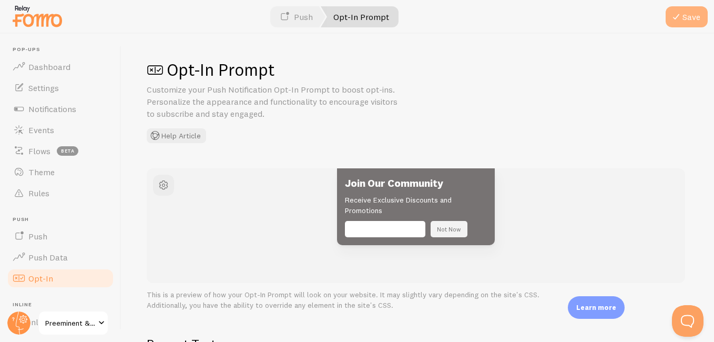
click at [688, 19] on button "Save" at bounding box center [686, 16] width 42 height 21
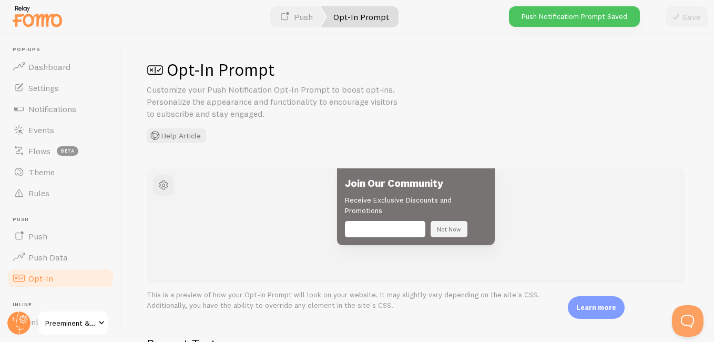
click at [378, 226] on button "Sure, Keep Me Updated" at bounding box center [385, 229] width 80 height 16
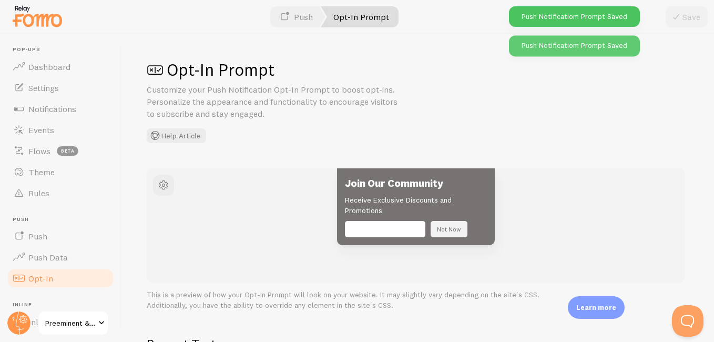
click at [385, 229] on button "Sure, Keep Me Updated" at bounding box center [385, 229] width 80 height 16
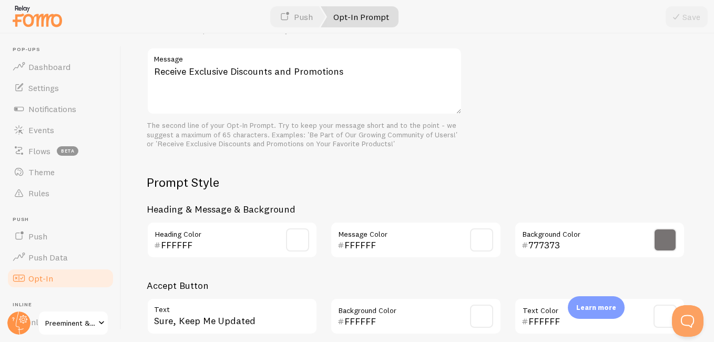
scroll to position [519, 0]
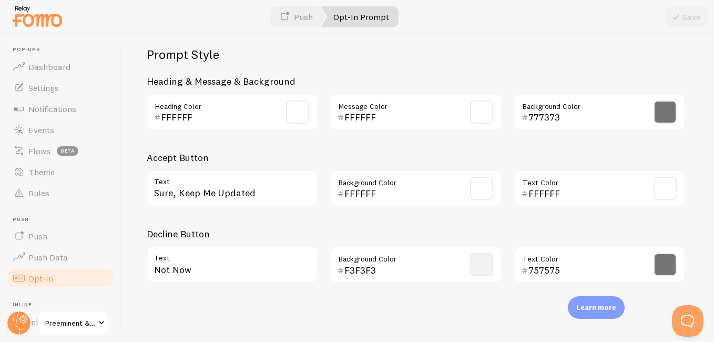
click at [481, 180] on span at bounding box center [481, 188] width 23 height 23
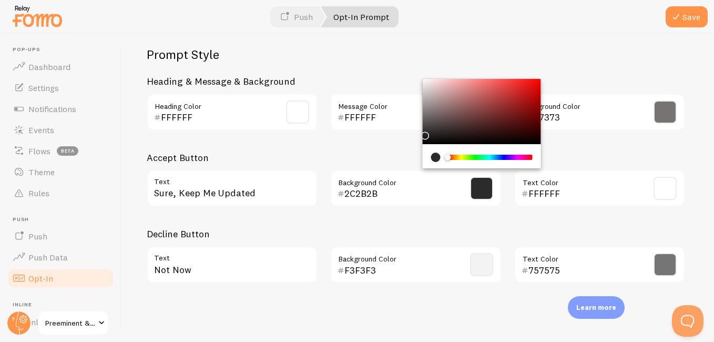
type input "212121"
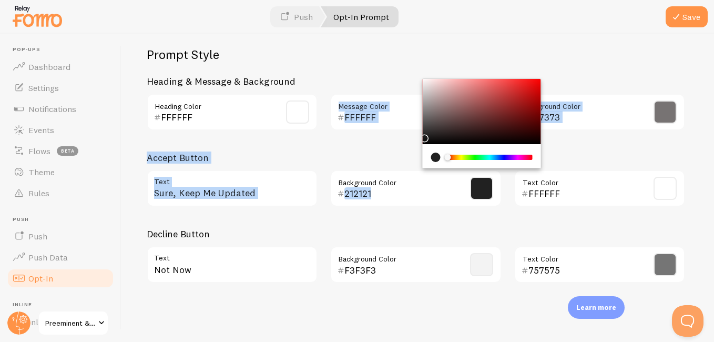
drag, startPoint x: 422, startPoint y: 82, endPoint x: 418, endPoint y: 136, distance: 53.7
click at [418, 136] on div "Prompt Style Heading & Message & Background FFFFFF Heading Color FFFFFF Message…" at bounding box center [416, 168] width 538 height 245
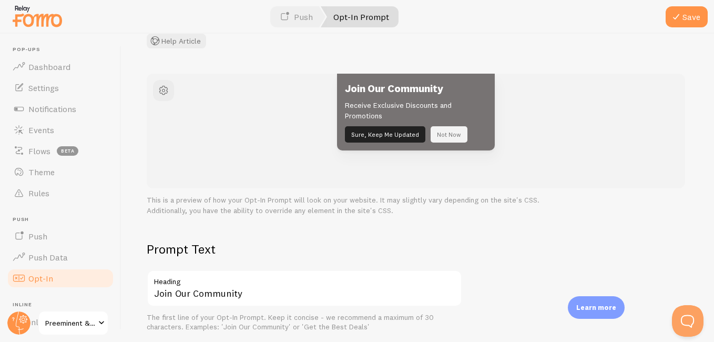
scroll to position [71, 0]
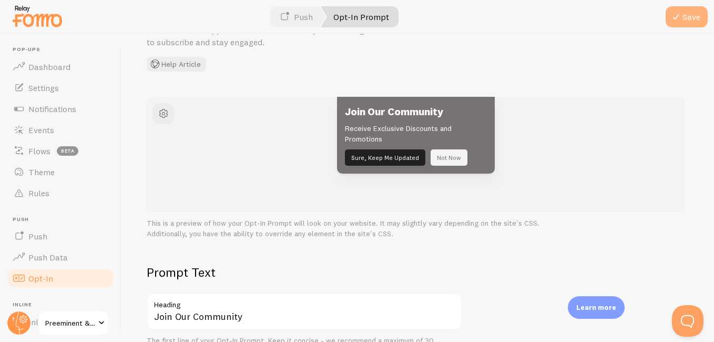
click at [686, 16] on button "Save" at bounding box center [686, 16] width 42 height 21
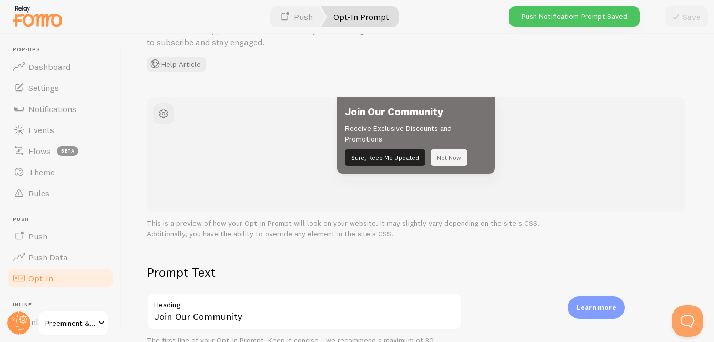
scroll to position [0, 0]
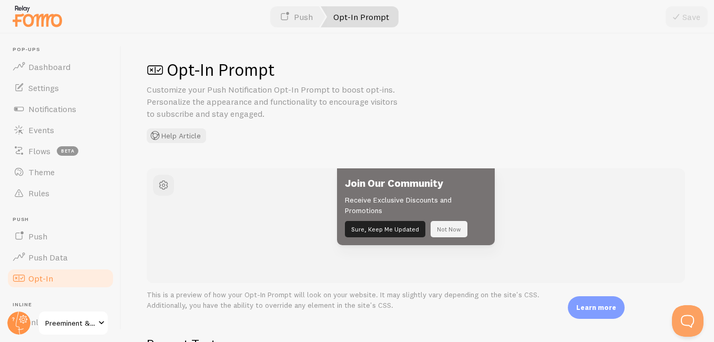
click at [349, 9] on link "Opt-In Prompt" at bounding box center [360, 16] width 78 height 21
click at [357, 11] on link "Opt-In Prompt" at bounding box center [360, 16] width 78 height 21
drag, startPoint x: 357, startPoint y: 11, endPoint x: 303, endPoint y: 11, distance: 54.7
click at [303, 11] on ul "Push Opt-In Prompt" at bounding box center [335, 16] width 125 height 21
click at [303, 11] on link "Push" at bounding box center [296, 16] width 58 height 21
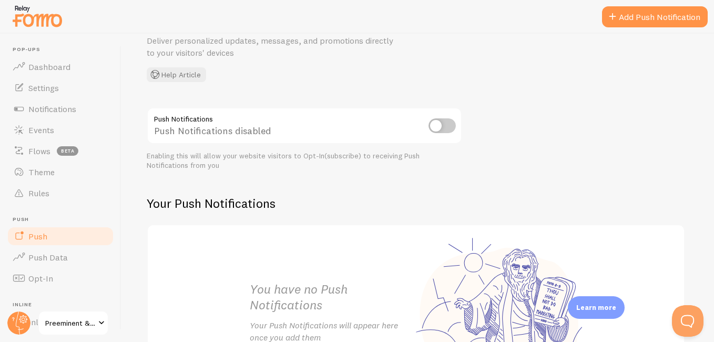
scroll to position [60, 0]
click at [439, 125] on input "checkbox" at bounding box center [441, 126] width 27 height 15
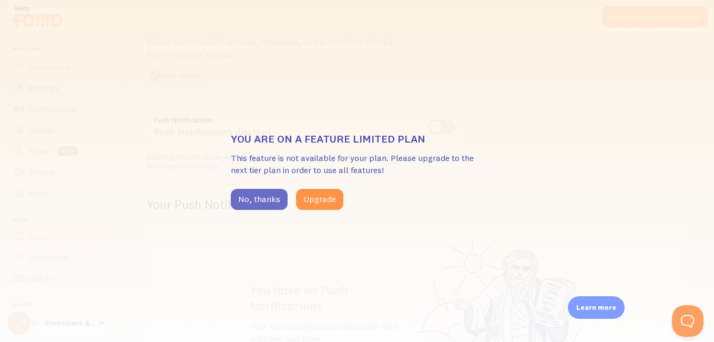
click at [263, 191] on button "No, thanks" at bounding box center [259, 199] width 57 height 21
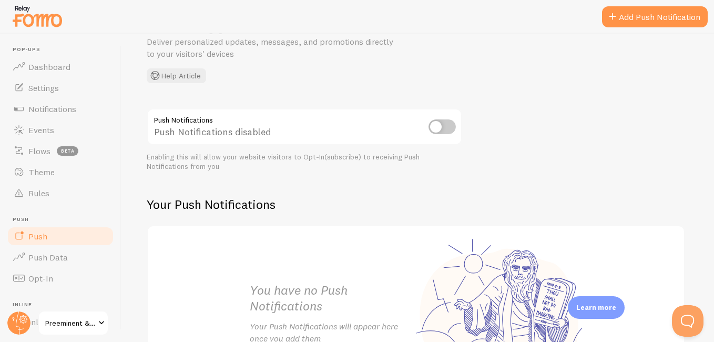
scroll to position [0, 0]
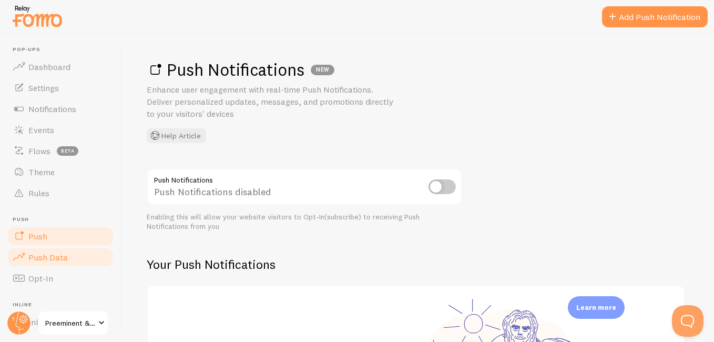
click at [58, 257] on span "Push Data" at bounding box center [47, 257] width 39 height 11
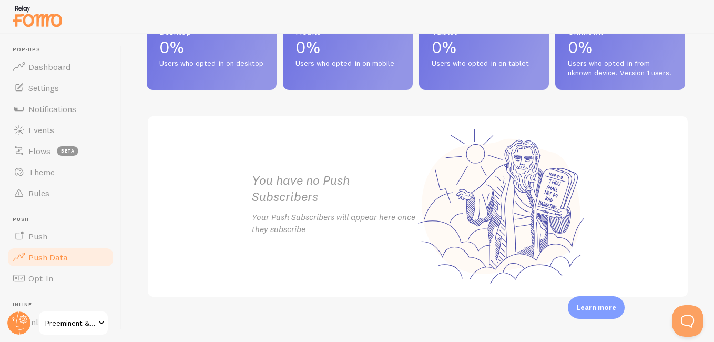
scroll to position [556, 0]
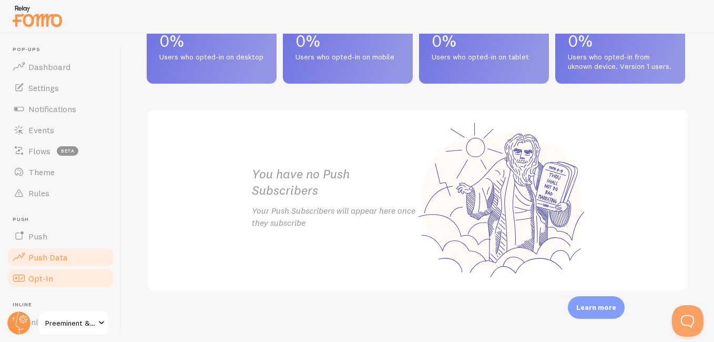
click at [58, 279] on link "Opt-In" at bounding box center [60, 278] width 108 height 21
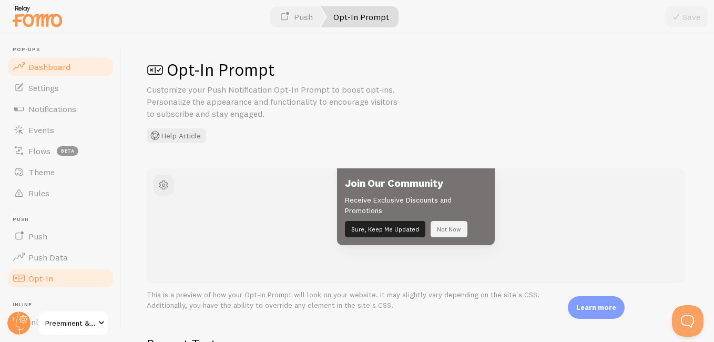
click at [60, 68] on span "Dashboard" at bounding box center [49, 66] width 42 height 11
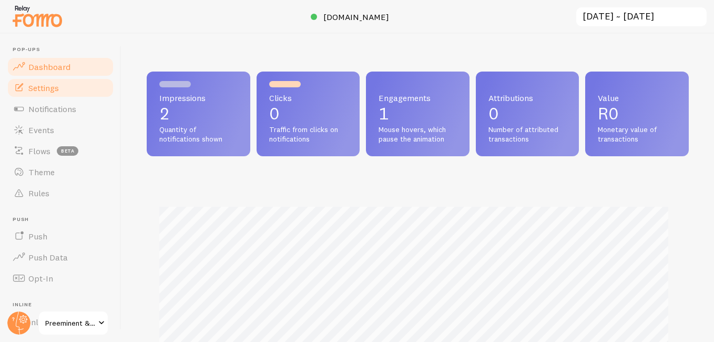
click at [73, 86] on link "Settings" at bounding box center [60, 87] width 108 height 21
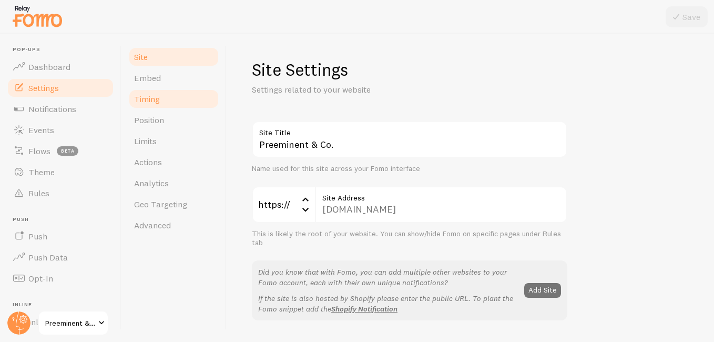
click at [166, 99] on link "Timing" at bounding box center [174, 98] width 92 height 21
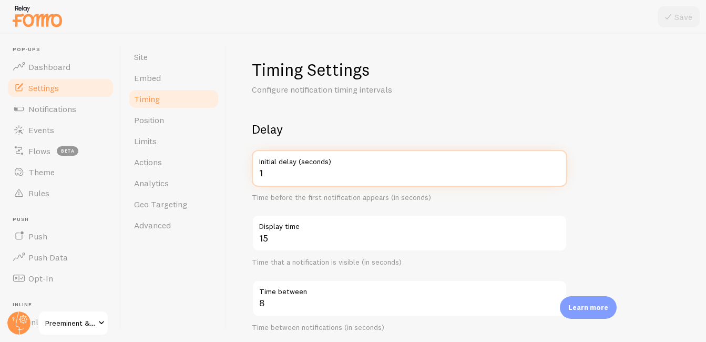
click at [430, 171] on input "1" at bounding box center [409, 168] width 315 height 37
click at [555, 169] on input "2" at bounding box center [409, 168] width 315 height 37
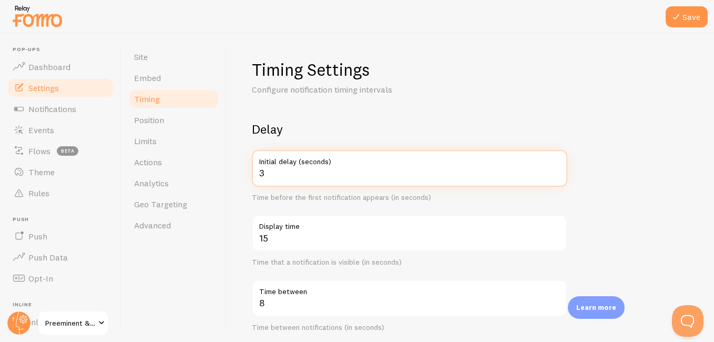
type input "3"
click at [555, 169] on input "3" at bounding box center [409, 168] width 315 height 37
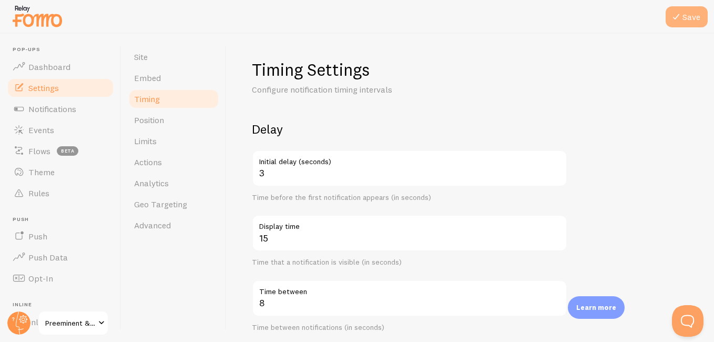
click at [683, 18] on button "Save" at bounding box center [686, 16] width 42 height 21
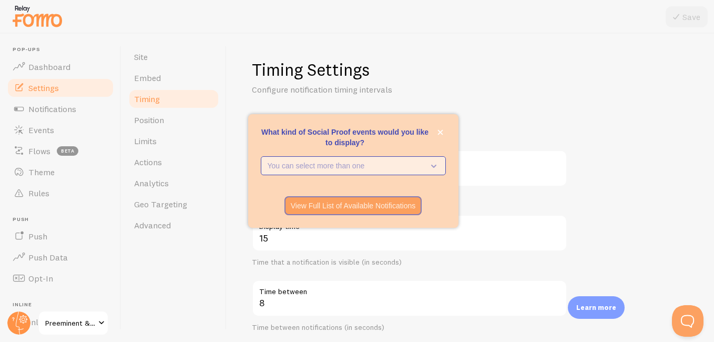
click at [396, 166] on p "You can select more than one" at bounding box center [346, 165] width 157 height 11
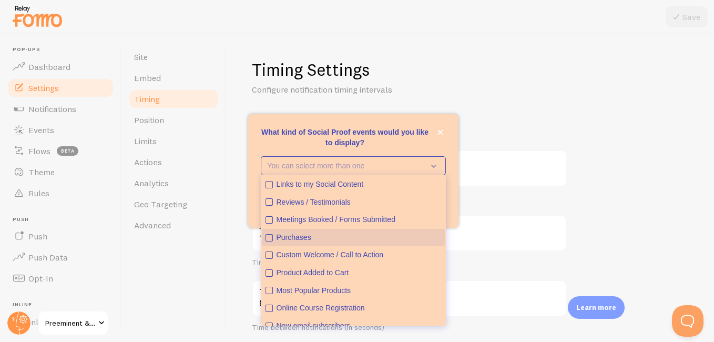
click at [268, 238] on icon "Purchases" at bounding box center [269, 237] width 4 height 4
click at [534, 120] on div "Timing Settings Configure notification timing intervals Delay 3 Initial delay (…" at bounding box center [470, 315] width 437 height 513
click at [317, 232] on div "Purchases" at bounding box center [358, 237] width 164 height 11
click at [545, 139] on div "Delay 3 Initial delay (seconds) Time before the first notification appears (in …" at bounding box center [409, 259] width 315 height 277
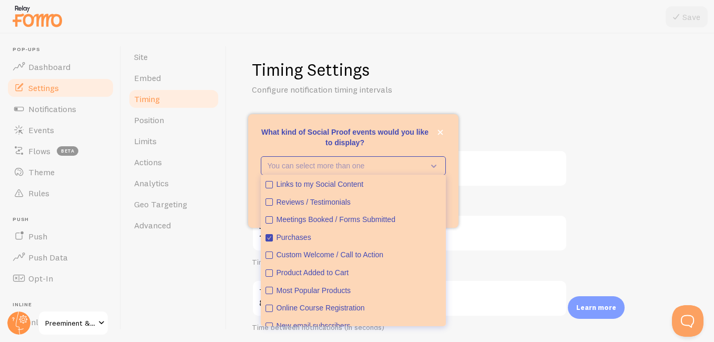
click at [488, 114] on div "Timing Settings Configure notification timing intervals Delay 3 Initial delay (…" at bounding box center [470, 315] width 437 height 513
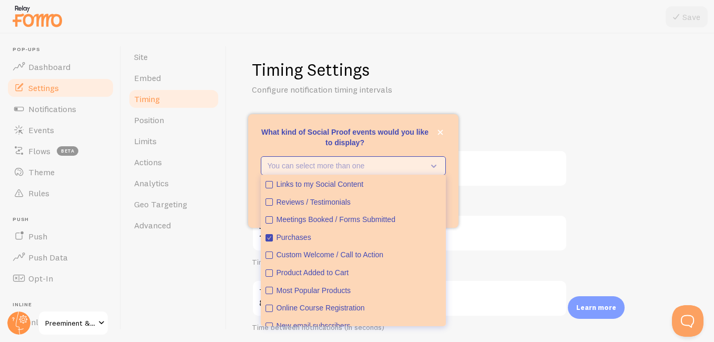
click at [345, 161] on p "You can select more than one" at bounding box center [346, 165] width 157 height 11
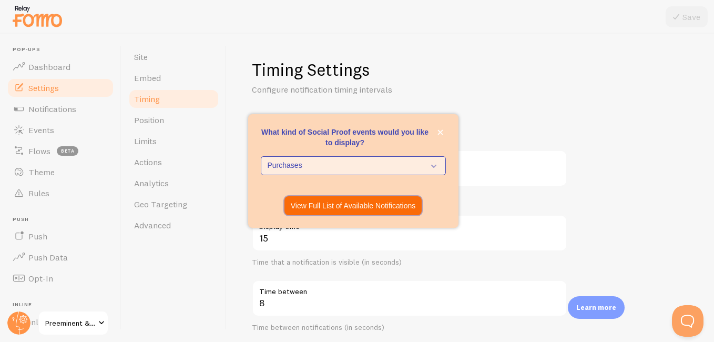
click at [336, 204] on p "View Full List of Available Notifications" at bounding box center [353, 205] width 125 height 11
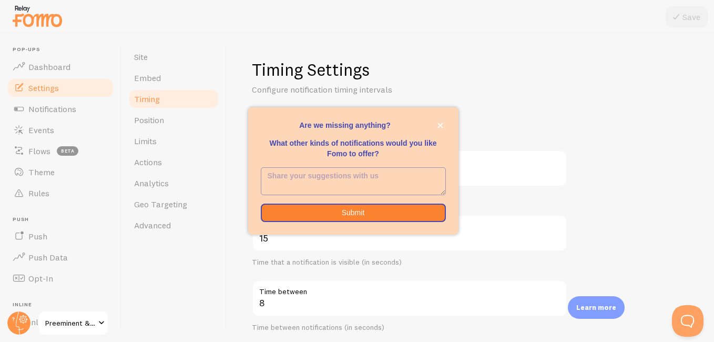
click at [330, 178] on textarea "<p>Are we missing anything? </p><p></p><p>What other kinds of notifications wou…" at bounding box center [353, 181] width 184 height 27
click at [338, 174] on textarea "<p>Are we missing anything? </p><p></p><p>What other kinds of notifications wou…" at bounding box center [353, 181] width 184 height 27
paste textarea "Someone in [GEOGRAPHIC_DATA] just bought this bracelet 2 mins ago" "Preeminent …"
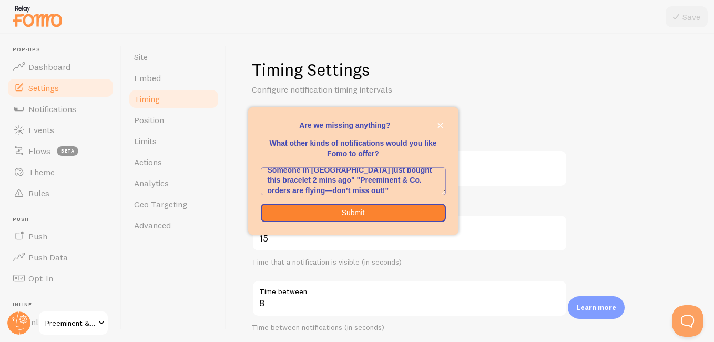
click at [345, 175] on textarea "Someone in [GEOGRAPHIC_DATA] just bought this bracelet 2 mins ago" "Preeminent …" at bounding box center [353, 181] width 184 height 27
click at [345, 178] on textarea "Someone in [GEOGRAPHIC_DATA] just bought this bracelet 2 mins ago" "Preeminent …" at bounding box center [353, 181] width 184 height 27
click at [270, 176] on textarea "Someone in [GEOGRAPHIC_DATA] just bought this bracelet 2 mins ago | Preeminent …" at bounding box center [353, 181] width 184 height 27
type textarea ""Someone in [GEOGRAPHIC_DATA] just bought this bracelet 2 mins ago | Preeminent…"
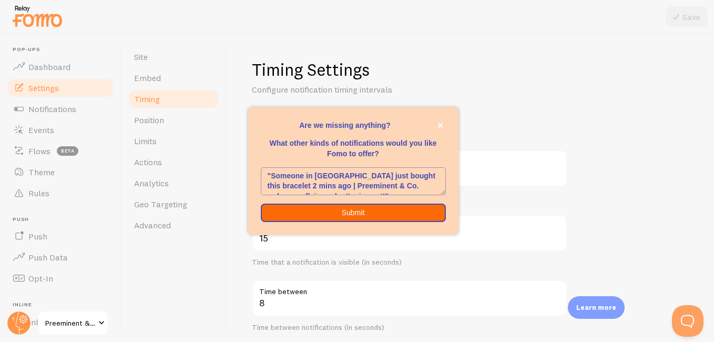
drag, startPoint x: 309, startPoint y: 201, endPoint x: 312, endPoint y: 213, distance: 12.9
click at [312, 213] on div "Are we missing anything? What other kinds of notifications would you like Fomo …" at bounding box center [353, 171] width 210 height 128
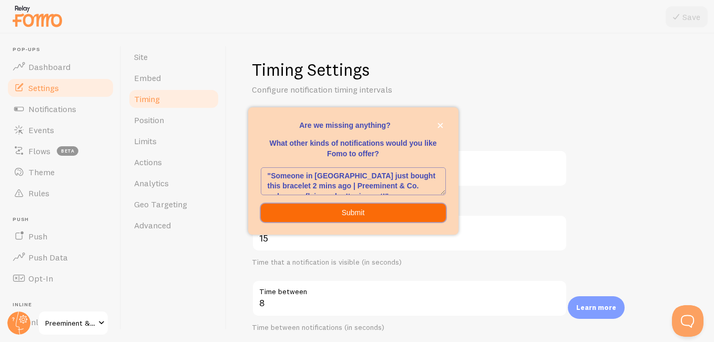
click at [312, 213] on button "Submit" at bounding box center [353, 212] width 185 height 19
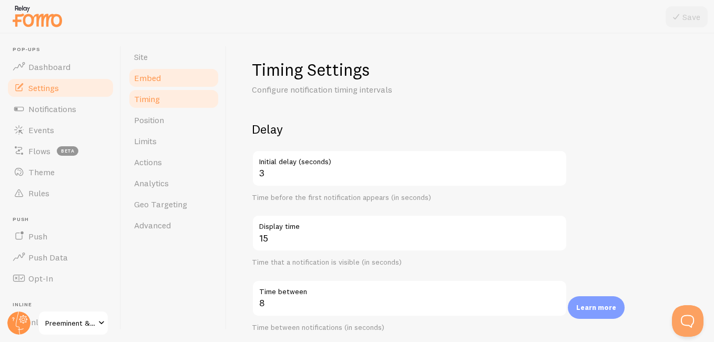
click at [165, 78] on link "Embed" at bounding box center [174, 77] width 92 height 21
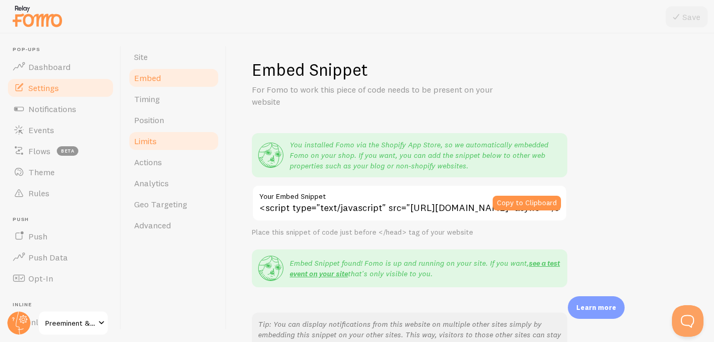
click at [173, 148] on link "Limits" at bounding box center [174, 140] width 92 height 21
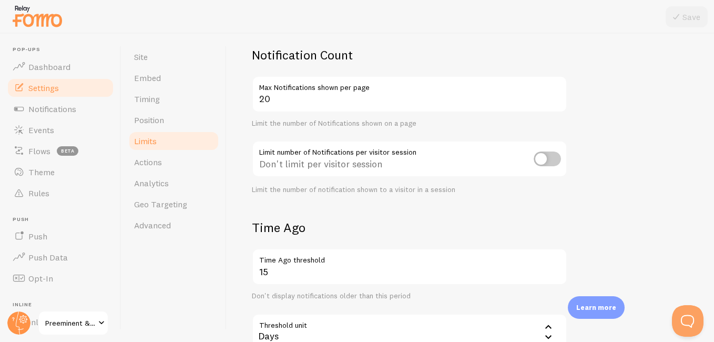
scroll to position [75, 0]
click at [544, 166] on input "checkbox" at bounding box center [546, 158] width 27 height 15
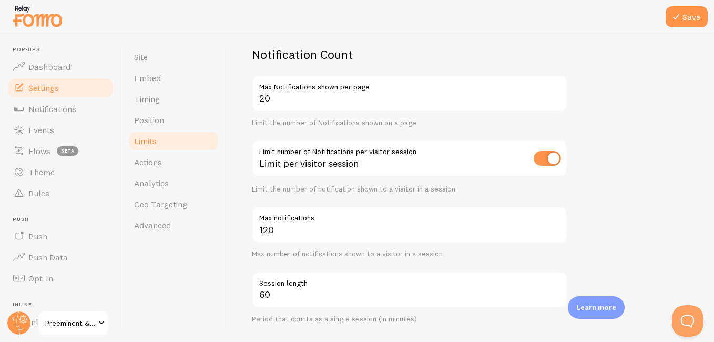
click at [547, 159] on input "checkbox" at bounding box center [546, 158] width 27 height 15
checkbox input "false"
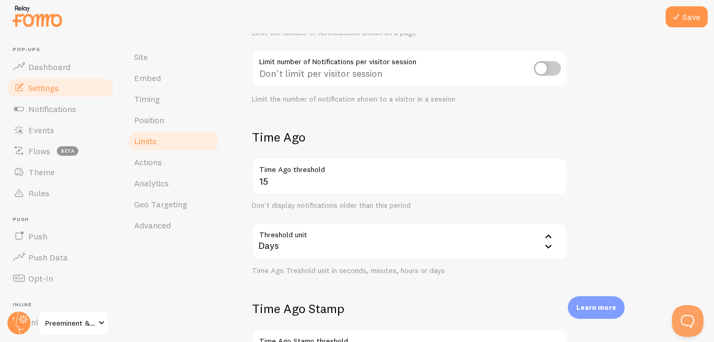
scroll to position [165, 0]
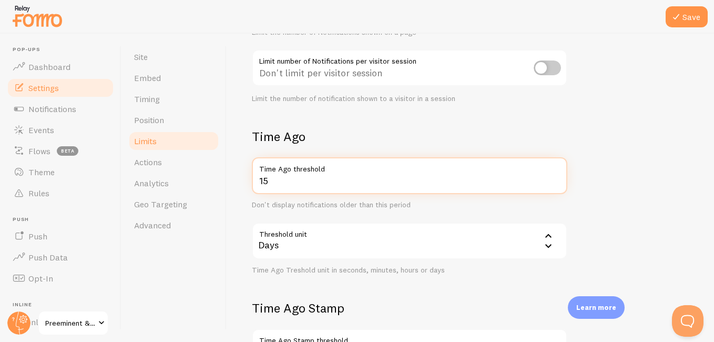
click at [369, 182] on input "15" at bounding box center [409, 175] width 315 height 37
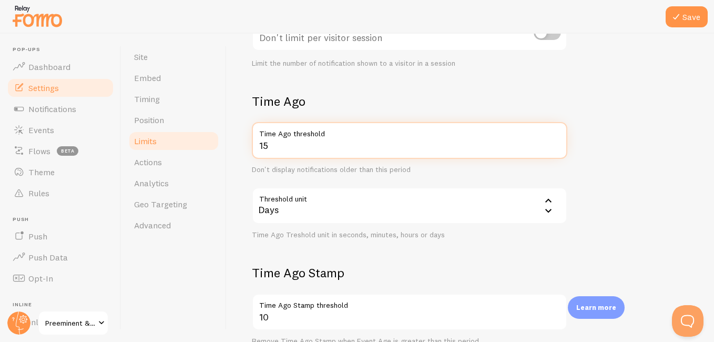
scroll to position [198, 0]
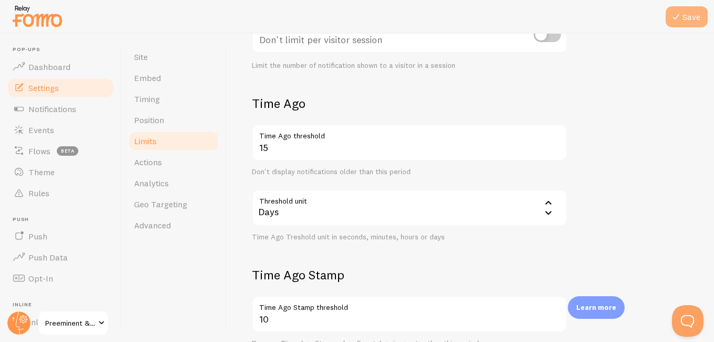
click at [691, 26] on button "Save" at bounding box center [686, 16] width 42 height 21
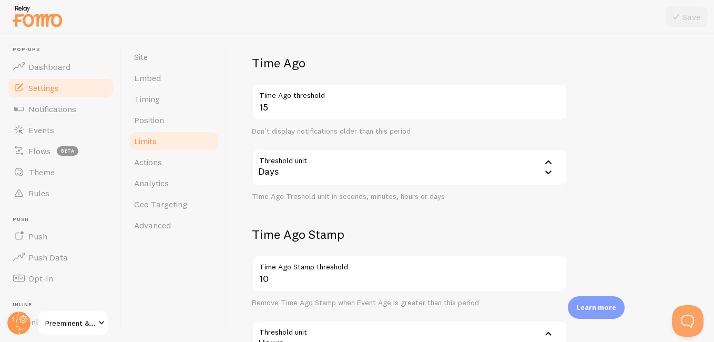
scroll to position [340, 0]
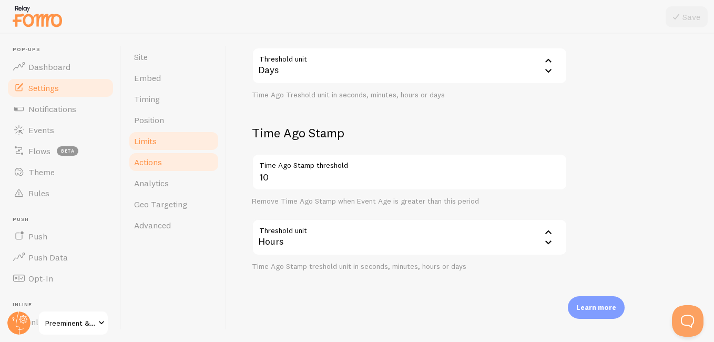
click at [180, 162] on link "Actions" at bounding box center [174, 161] width 92 height 21
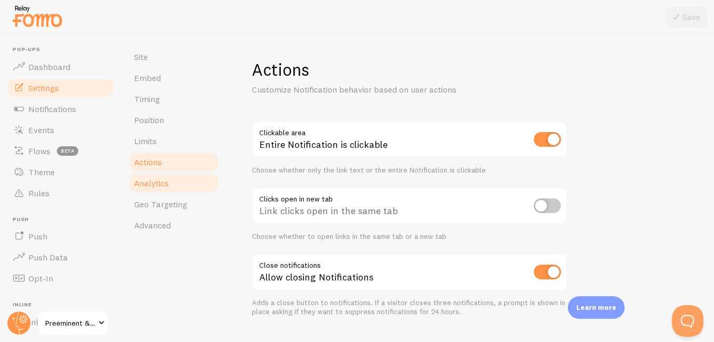
click at [160, 183] on span "Analytics" at bounding box center [151, 183] width 35 height 11
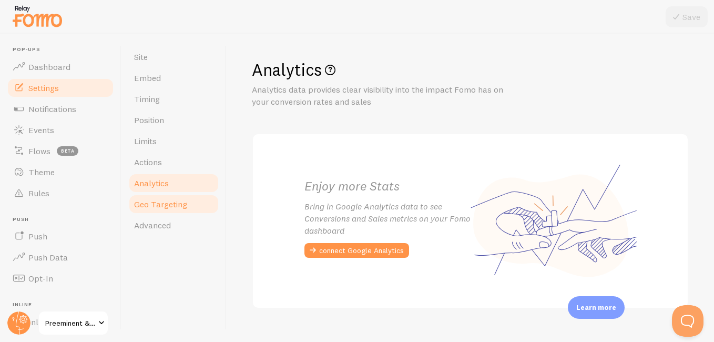
click at [175, 204] on span "Geo Targeting" at bounding box center [160, 204] width 53 height 11
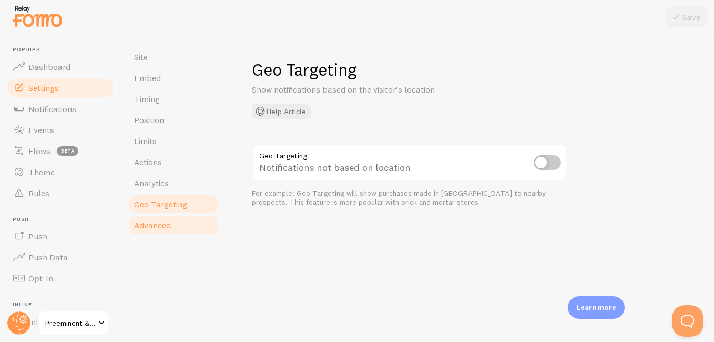
click at [166, 224] on span "Advanced" at bounding box center [152, 225] width 37 height 11
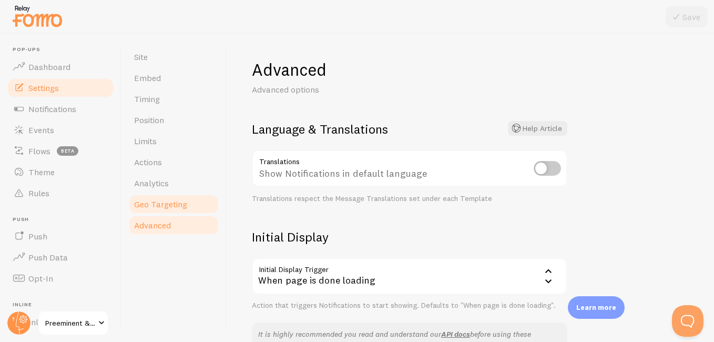
click at [178, 201] on span "Geo Targeting" at bounding box center [160, 204] width 53 height 11
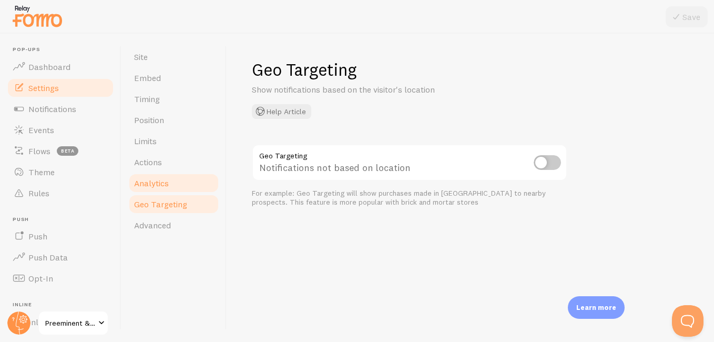
click at [178, 184] on link "Analytics" at bounding box center [174, 182] width 92 height 21
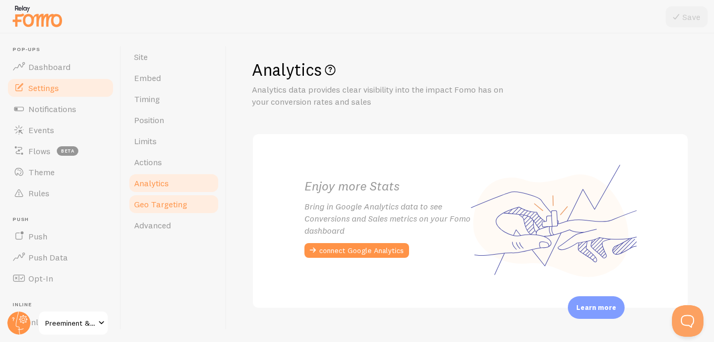
click at [179, 200] on span "Geo Targeting" at bounding box center [160, 204] width 53 height 11
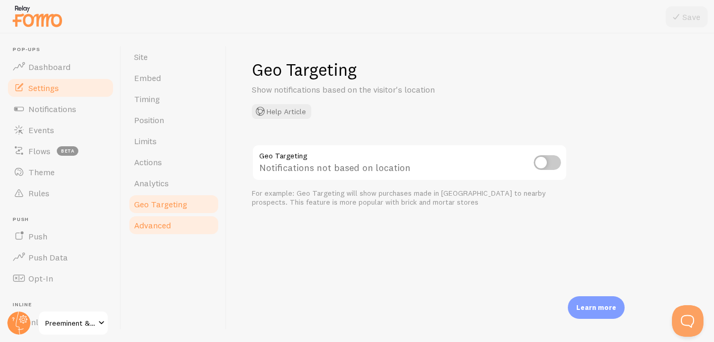
click at [178, 218] on link "Advanced" at bounding box center [174, 224] width 92 height 21
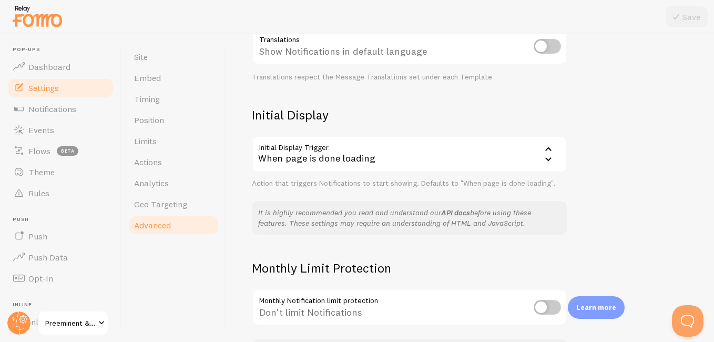
scroll to position [213, 0]
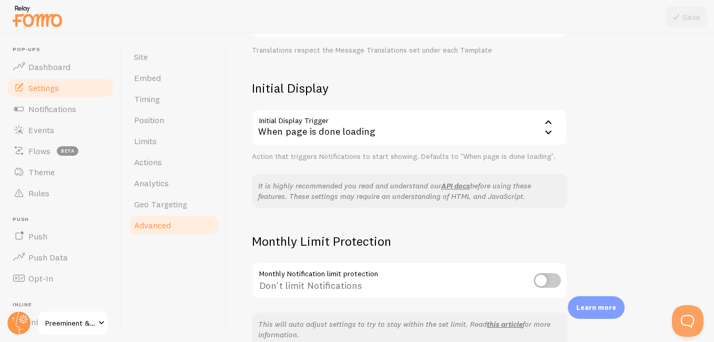
click at [487, 124] on div "When page is done loading" at bounding box center [409, 127] width 315 height 37
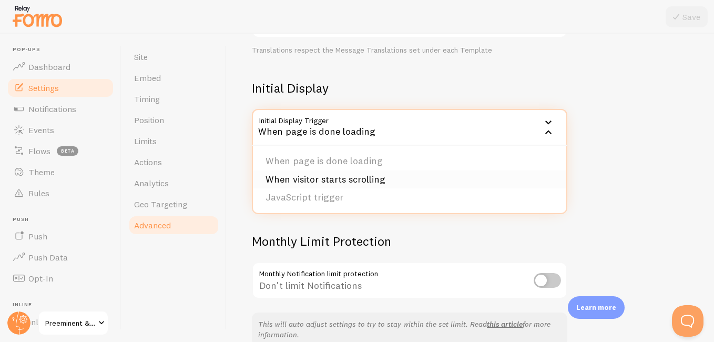
click at [383, 176] on li "When visitor starts scrolling" at bounding box center [409, 179] width 313 height 18
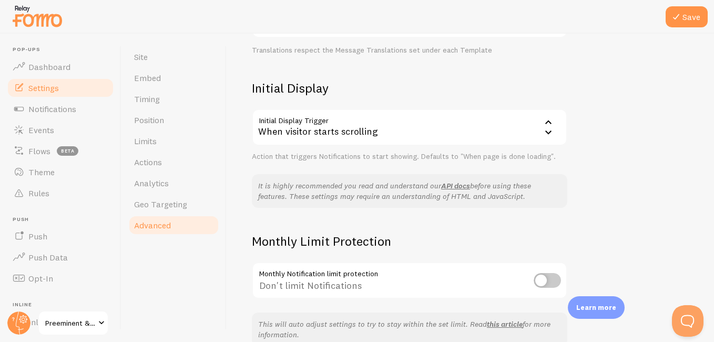
scroll to position [268, 0]
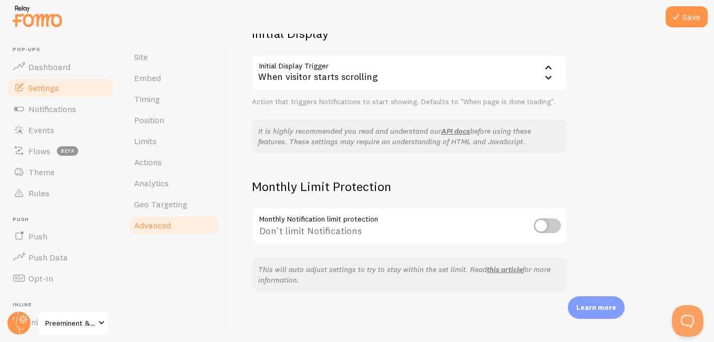
click at [537, 227] on input "checkbox" at bounding box center [546, 225] width 27 height 15
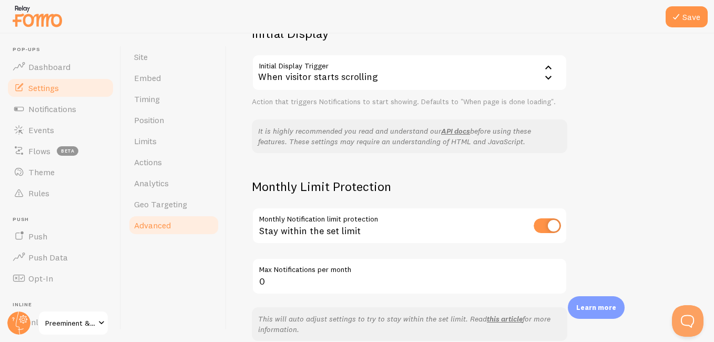
click at [544, 225] on input "checkbox" at bounding box center [546, 225] width 27 height 15
checkbox input "false"
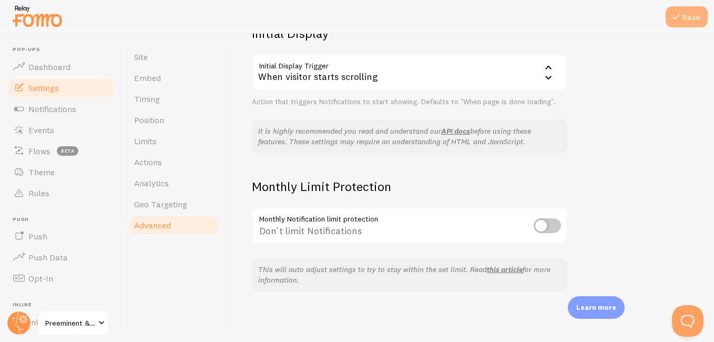
click at [681, 18] on icon at bounding box center [676, 17] width 13 height 13
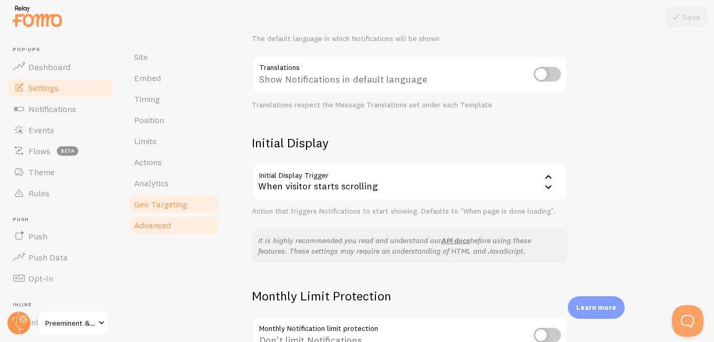
scroll to position [157, 0]
click at [161, 203] on span "Geo Targeting" at bounding box center [160, 204] width 53 height 11
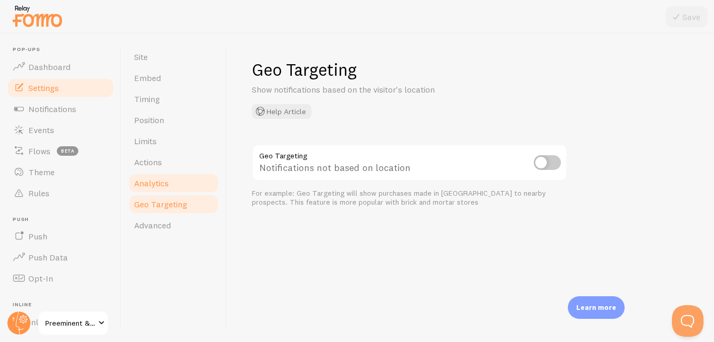
click at [186, 177] on link "Analytics" at bounding box center [174, 182] width 92 height 21
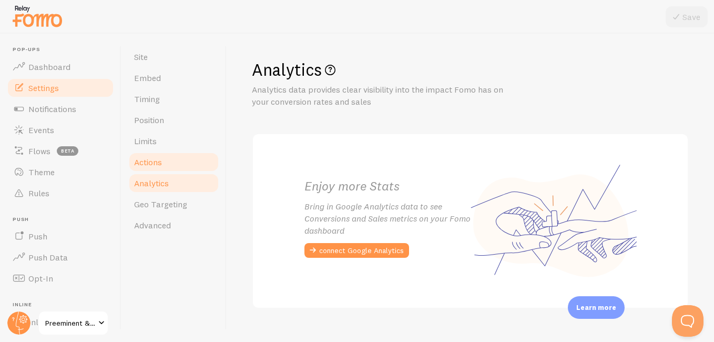
click at [179, 161] on link "Actions" at bounding box center [174, 161] width 92 height 21
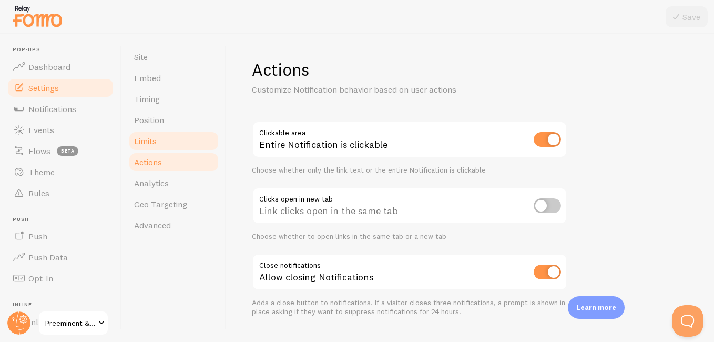
click at [168, 144] on link "Limits" at bounding box center [174, 140] width 92 height 21
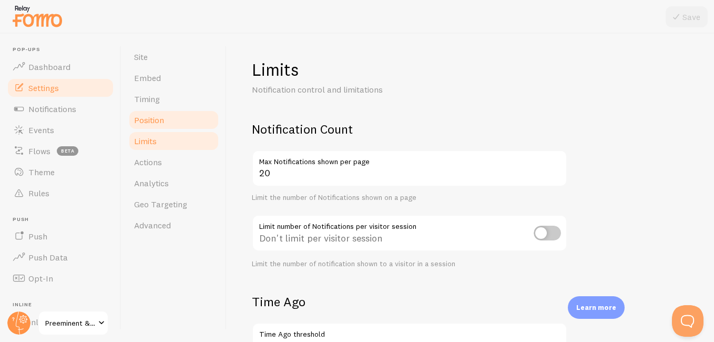
click at [168, 120] on link "Position" at bounding box center [174, 119] width 92 height 21
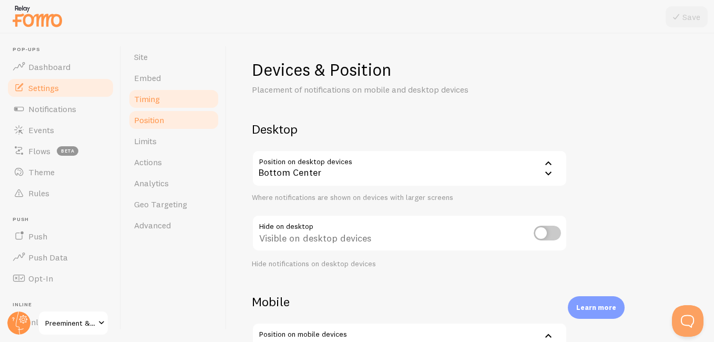
click at [168, 100] on link "Timing" at bounding box center [174, 98] width 92 height 21
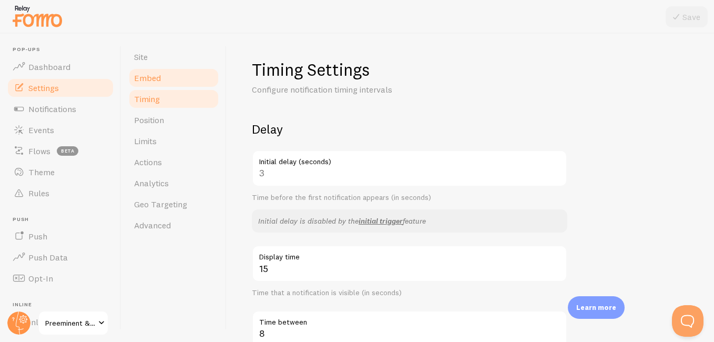
click at [169, 81] on link "Embed" at bounding box center [174, 77] width 92 height 21
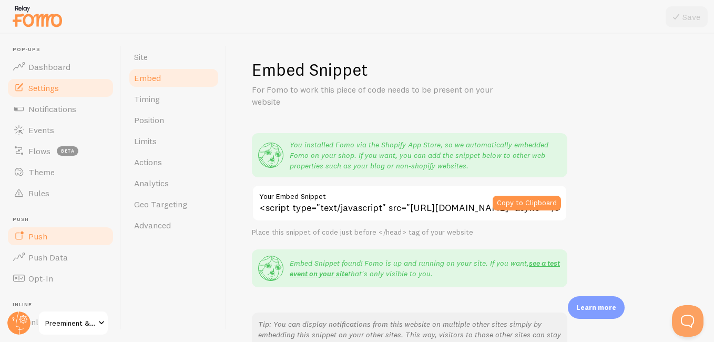
click at [66, 238] on link "Push" at bounding box center [60, 235] width 108 height 21
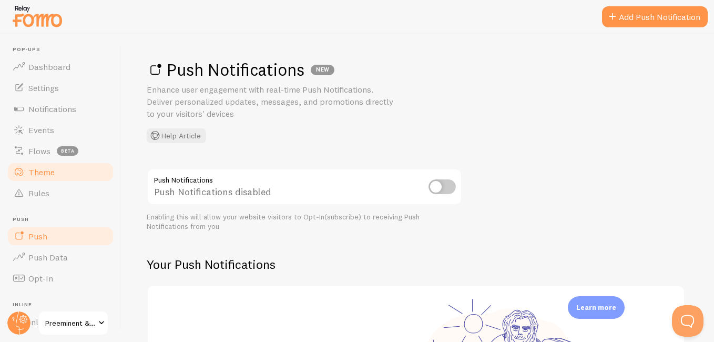
click at [60, 174] on link "Theme" at bounding box center [60, 171] width 108 height 21
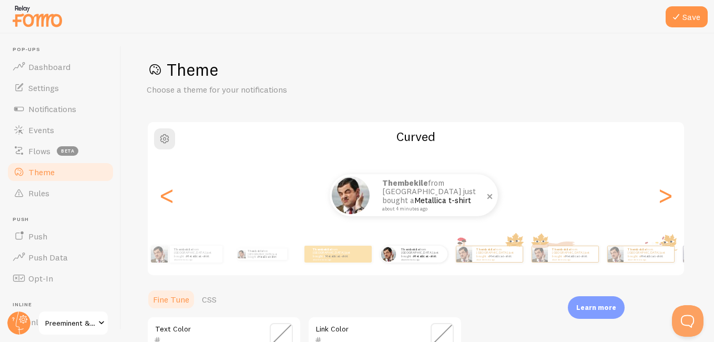
click at [362, 197] on img at bounding box center [351, 195] width 38 height 38
click at [414, 201] on link "Metallica t-shirt" at bounding box center [442, 200] width 57 height 10
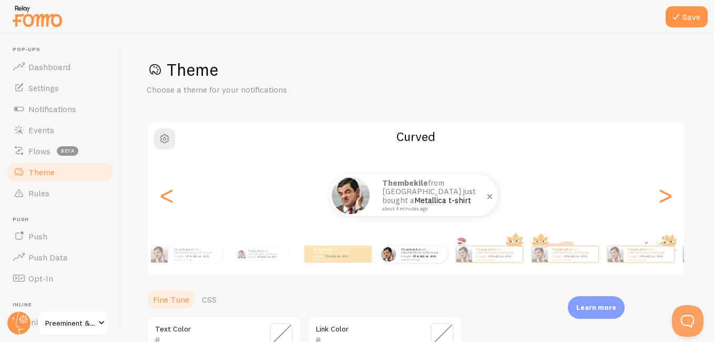
click at [414, 201] on link "Metallica t-shirt" at bounding box center [442, 200] width 57 height 10
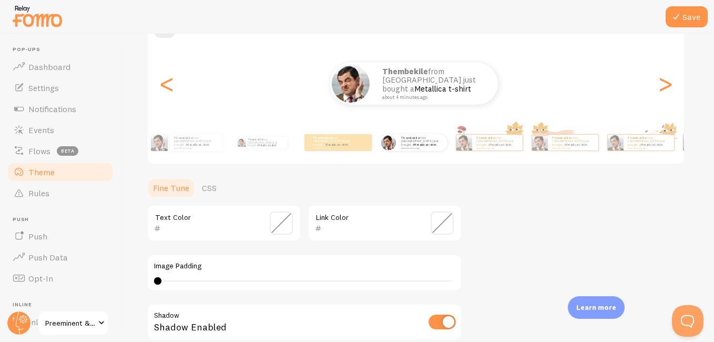
scroll to position [131, 0]
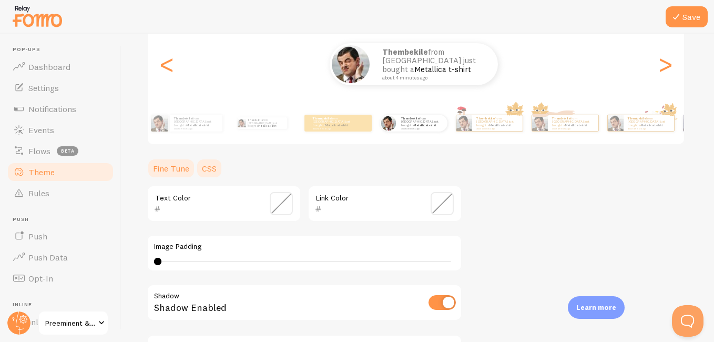
click at [213, 169] on link "CSS" at bounding box center [209, 168] width 27 height 21
click at [210, 166] on link "CSS" at bounding box center [209, 168] width 27 height 21
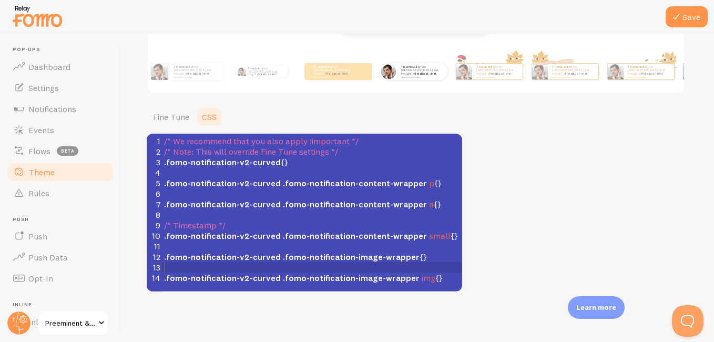
scroll to position [4, 0]
click at [355, 262] on pre "​" at bounding box center [316, 267] width 308 height 11
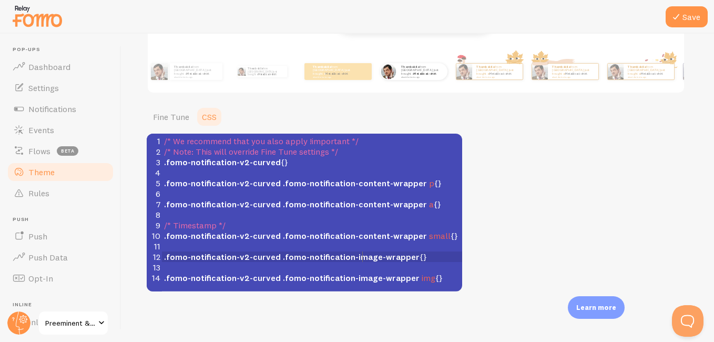
click at [361, 258] on span ".fomo-notification-image-wrapper" at bounding box center [351, 256] width 137 height 11
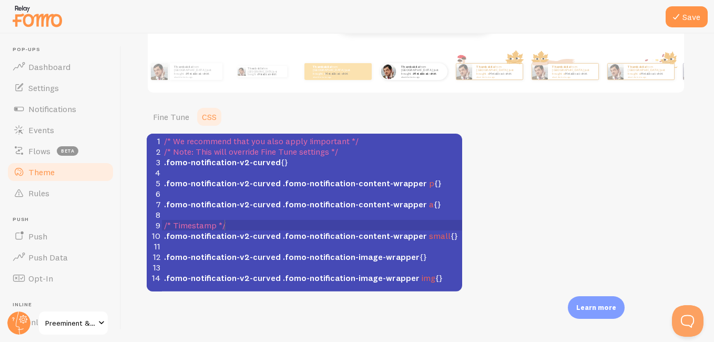
click at [319, 226] on pre "/* Timestamp */" at bounding box center [316, 225] width 308 height 11
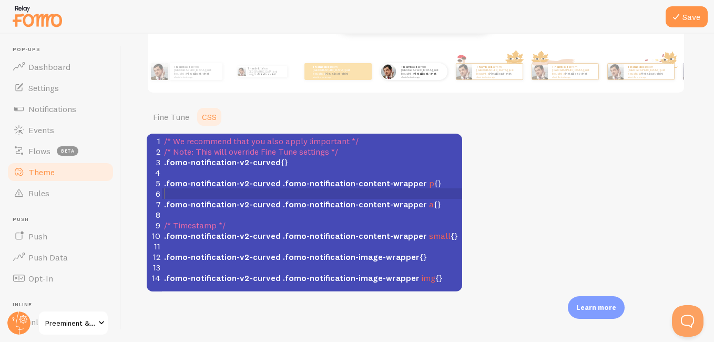
click at [320, 198] on pre "​" at bounding box center [316, 193] width 308 height 11
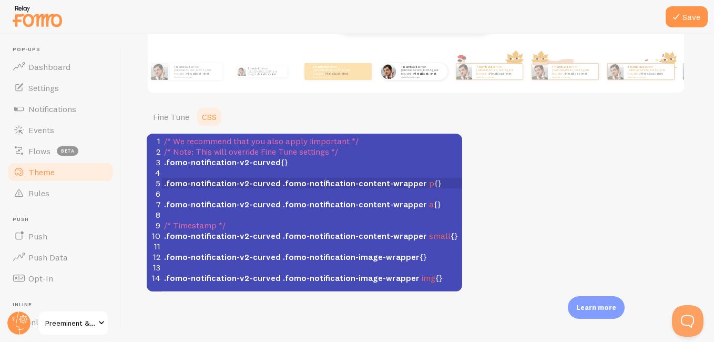
click at [324, 180] on span ".fomo-notification-content-wrapper" at bounding box center [355, 183] width 144 height 11
click at [319, 161] on pre ".fomo-notification-v2-curved {}" at bounding box center [316, 162] width 308 height 11
click at [320, 150] on span "/* Note: This will override Fine Tune settings */" at bounding box center [251, 151] width 174 height 11
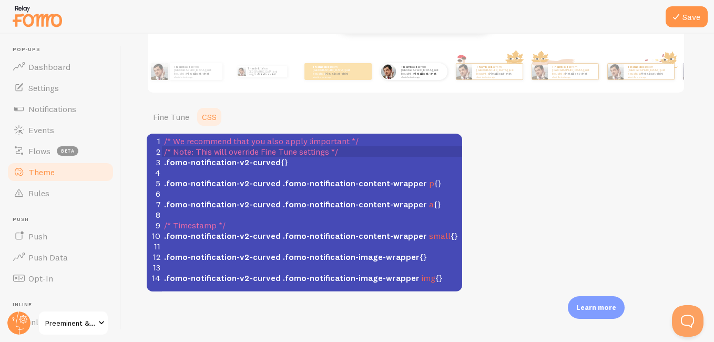
click at [471, 204] on div "Theme Choose a theme for your notifications Curved Thembekile from [GEOGRAPHIC_…" at bounding box center [418, 83] width 542 height 415
click at [178, 114] on link "Fine Tune" at bounding box center [171, 116] width 49 height 21
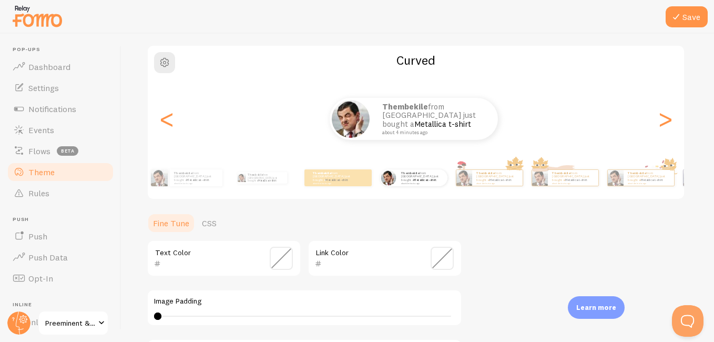
scroll to position [76, 0]
drag, startPoint x: 159, startPoint y: 316, endPoint x: 178, endPoint y: 318, distance: 19.6
click at [161, 318] on div at bounding box center [157, 316] width 7 height 7
drag, startPoint x: 189, startPoint y: 316, endPoint x: 269, endPoint y: 316, distance: 80.4
click at [235, 316] on div at bounding box center [231, 316] width 7 height 7
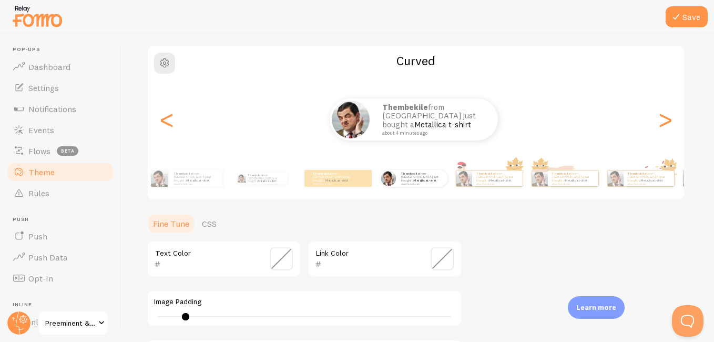
type input "4"
drag, startPoint x: 269, startPoint y: 315, endPoint x: 147, endPoint y: 318, distance: 122.0
click at [147, 318] on div "Image Padding 4" at bounding box center [304, 308] width 315 height 37
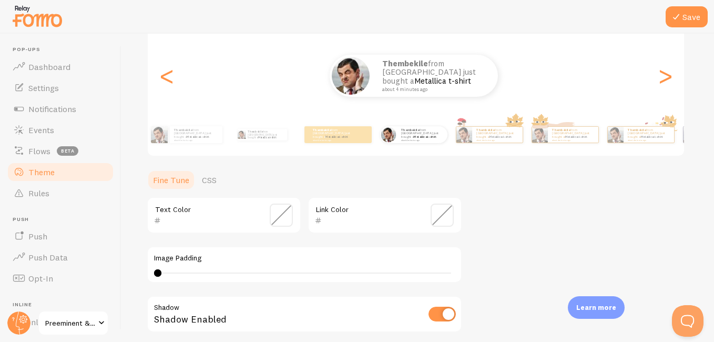
scroll to position [266, 0]
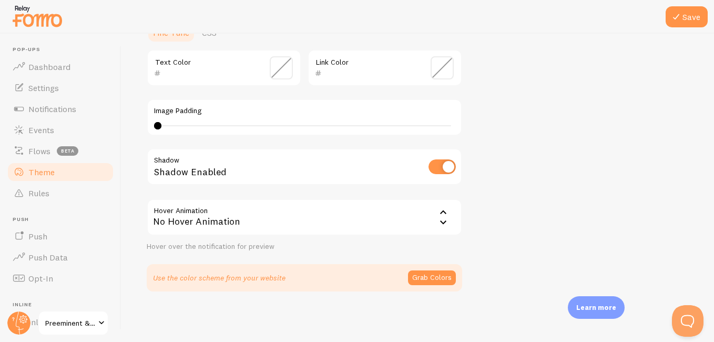
click at [444, 171] on input "checkbox" at bounding box center [441, 166] width 27 height 15
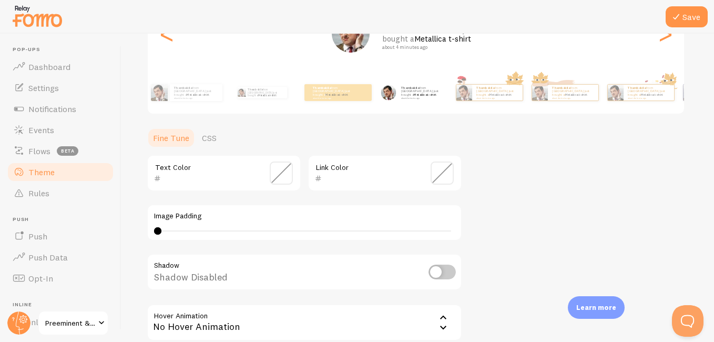
scroll to position [167, 0]
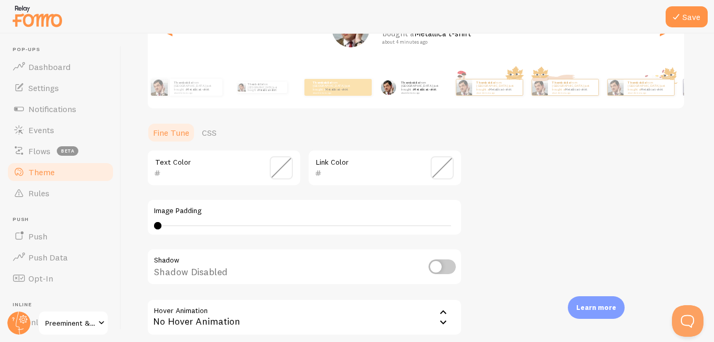
drag, startPoint x: 436, startPoint y: 258, endPoint x: 437, endPoint y: 263, distance: 5.3
click at [437, 263] on div "Shadow Shadow Disabled" at bounding box center [304, 267] width 315 height 38
click at [437, 263] on input "checkbox" at bounding box center [441, 266] width 27 height 15
checkbox input "true"
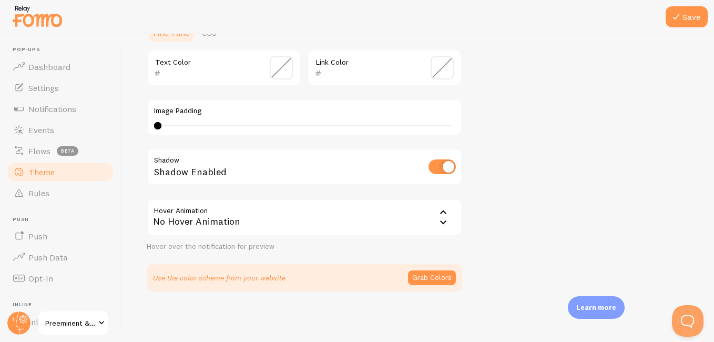
click at [443, 218] on icon at bounding box center [443, 212] width 13 height 13
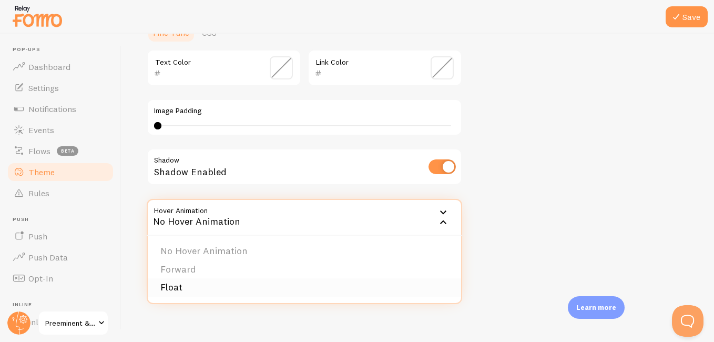
click at [225, 285] on li "Float" at bounding box center [304, 287] width 313 height 18
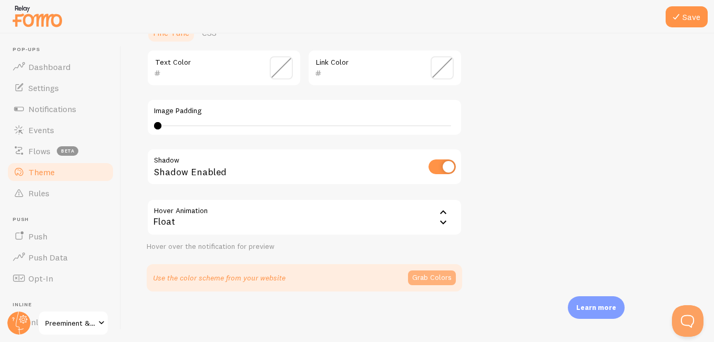
click at [421, 277] on button "Grab Colors" at bounding box center [432, 277] width 48 height 15
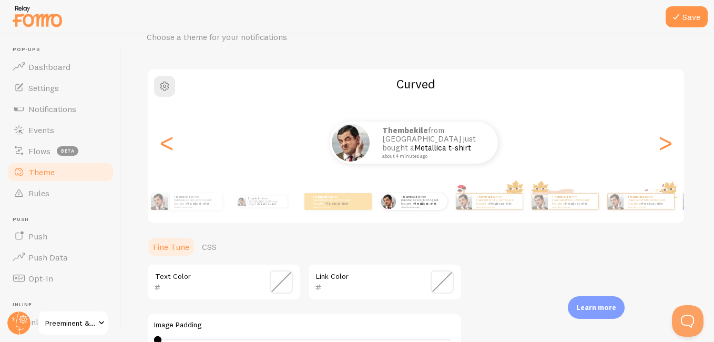
scroll to position [50, 0]
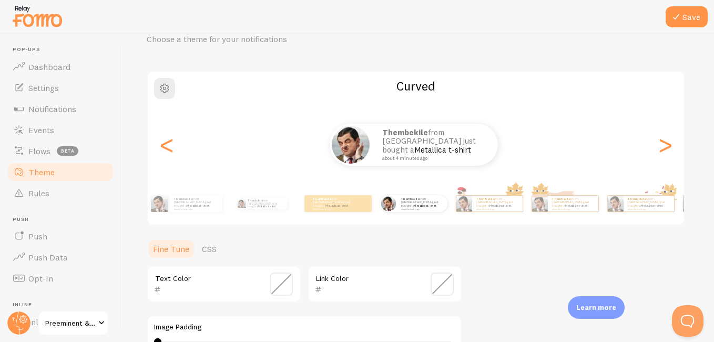
click at [438, 287] on span at bounding box center [441, 283] width 23 height 23
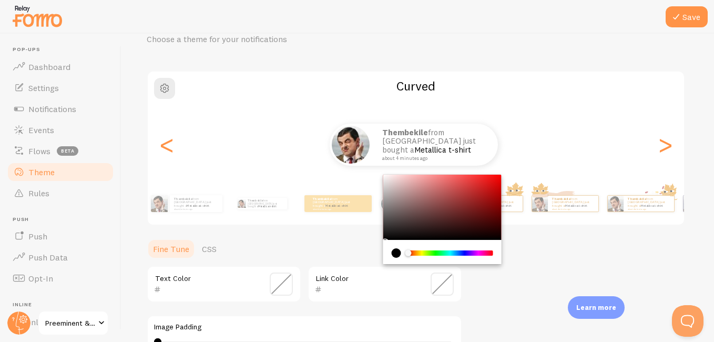
click at [392, 187] on div "Chrome color picker" at bounding box center [442, 206] width 118 height 65
drag, startPoint x: 395, startPoint y: 188, endPoint x: 391, endPoint y: 199, distance: 11.6
click at [391, 192] on div "Chrome color picker" at bounding box center [394, 189] width 6 height 6
drag, startPoint x: 392, startPoint y: 197, endPoint x: 384, endPoint y: 245, distance: 49.0
click at [384, 245] on div "Chrome color picker" at bounding box center [442, 218] width 118 height 89
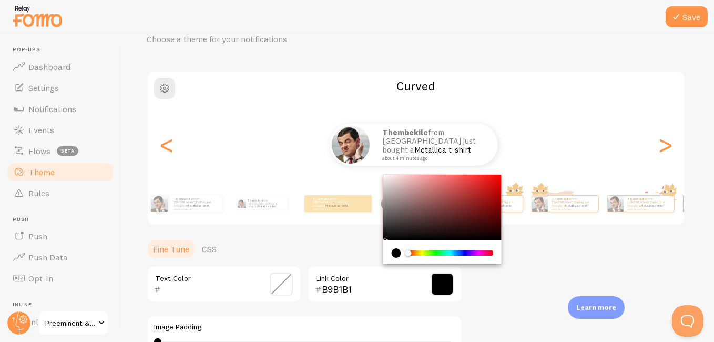
type input "000000"
click at [523, 261] on div "Theme Choose a theme for your notifications Curved Thembekile from [GEOGRAPHIC_…" at bounding box center [418, 255] width 542 height 495
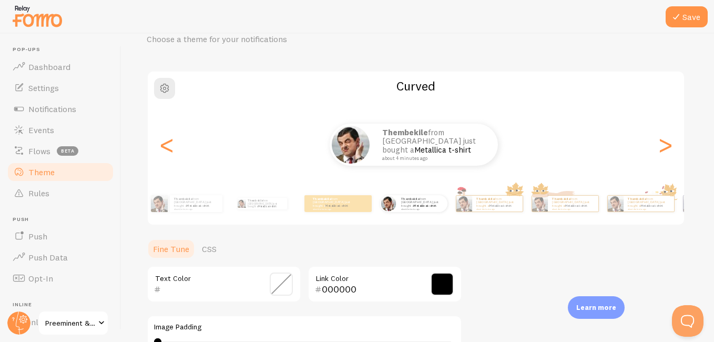
click at [284, 284] on span at bounding box center [281, 283] width 23 height 23
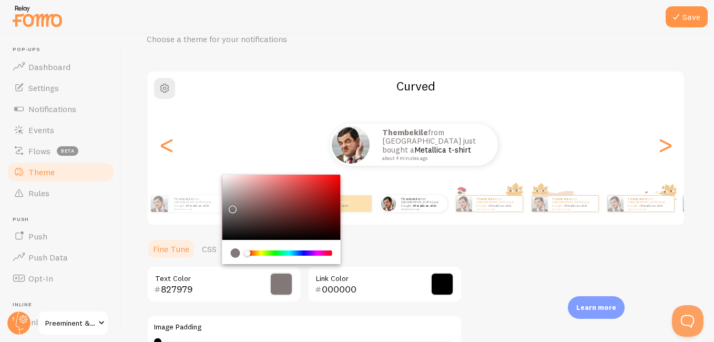
drag, startPoint x: 226, startPoint y: 233, endPoint x: 230, endPoint y: 195, distance: 38.6
click at [230, 195] on div "Chrome color picker" at bounding box center [281, 206] width 118 height 65
drag, startPoint x: 230, startPoint y: 195, endPoint x: 238, endPoint y: 219, distance: 25.3
click at [238, 219] on div "Chrome color picker" at bounding box center [239, 221] width 6 height 6
type input "504646"
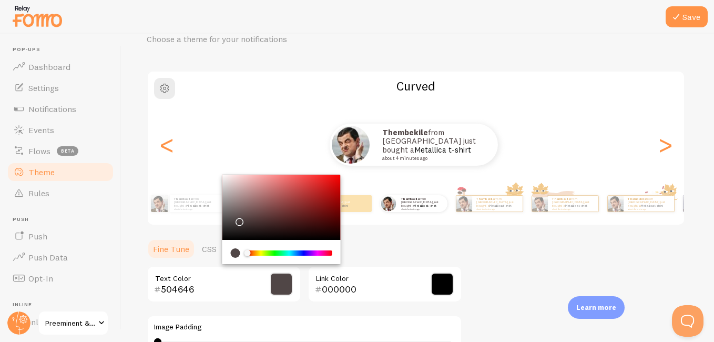
click at [372, 233] on div "Theme Choose a theme for your notifications Curved Thembekile from [GEOGRAPHIC_…" at bounding box center [418, 255] width 542 height 495
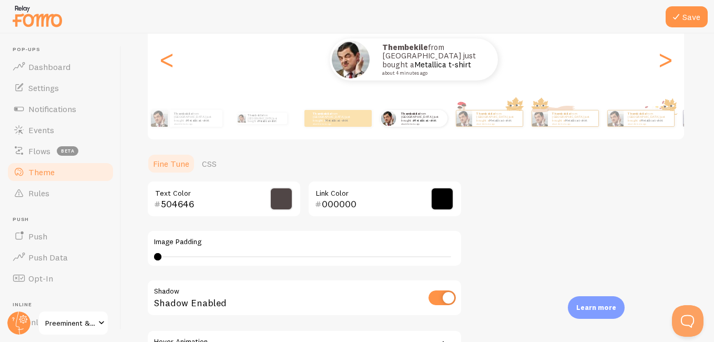
scroll to position [0, 0]
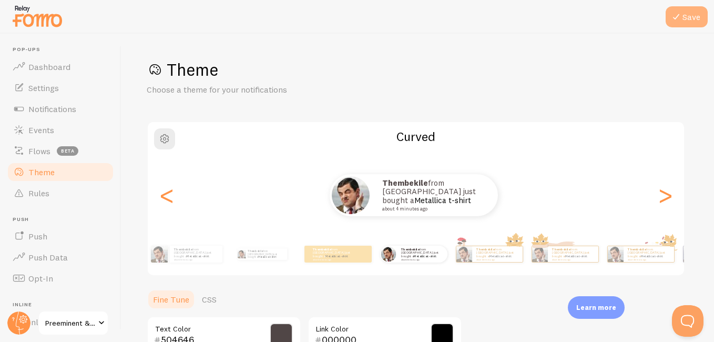
click at [678, 22] on icon at bounding box center [676, 17] width 13 height 13
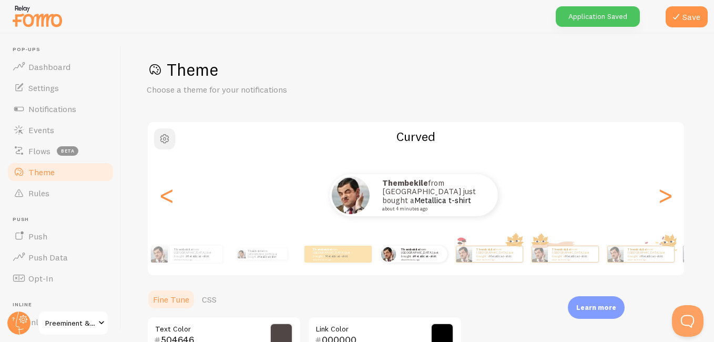
click at [165, 139] on span "button" at bounding box center [164, 138] width 13 height 13
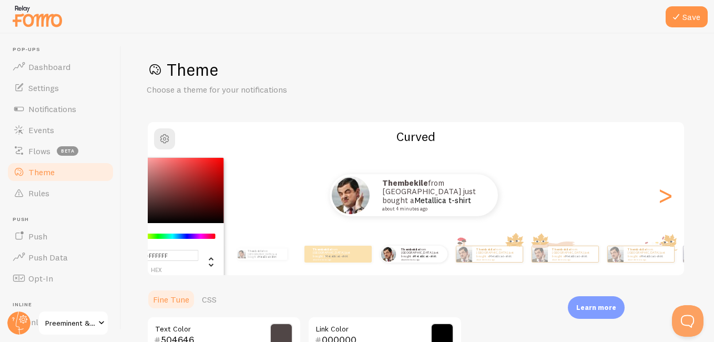
click at [180, 208] on div "Chrome color picker" at bounding box center [165, 190] width 118 height 65
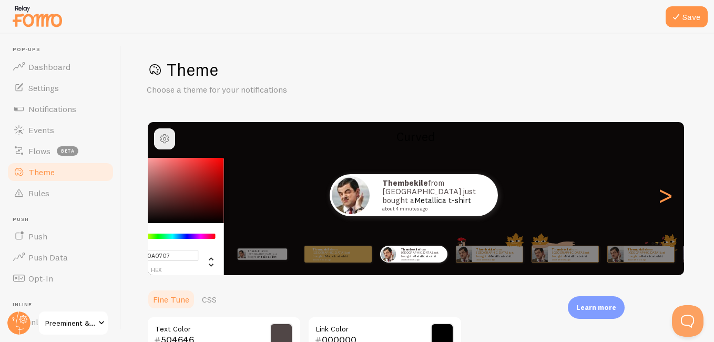
type input "#000000"
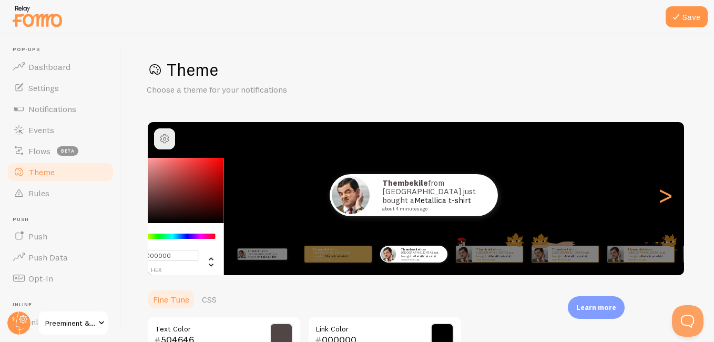
drag, startPoint x: 181, startPoint y: 209, endPoint x: 139, endPoint y: 229, distance: 46.3
click at [139, 229] on div "Save Theme Choose a theme for your notifications #000000 hex 0 r 0 g 0 b 0 h 0%…" at bounding box center [417, 188] width 592 height 308
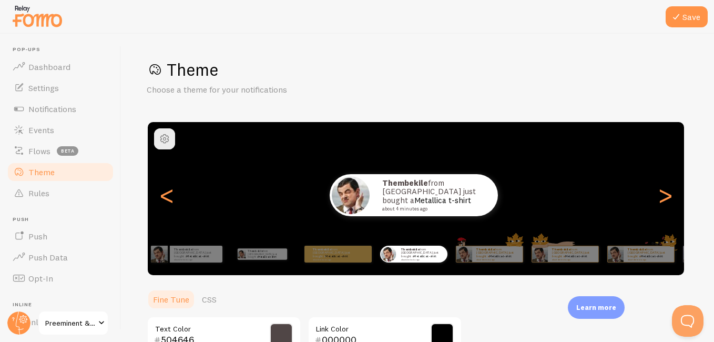
click at [483, 61] on h1 "Theme" at bounding box center [418, 70] width 542 height 22
click at [694, 6] on button "Save" at bounding box center [686, 16] width 42 height 21
